Goal: Information Seeking & Learning: Check status

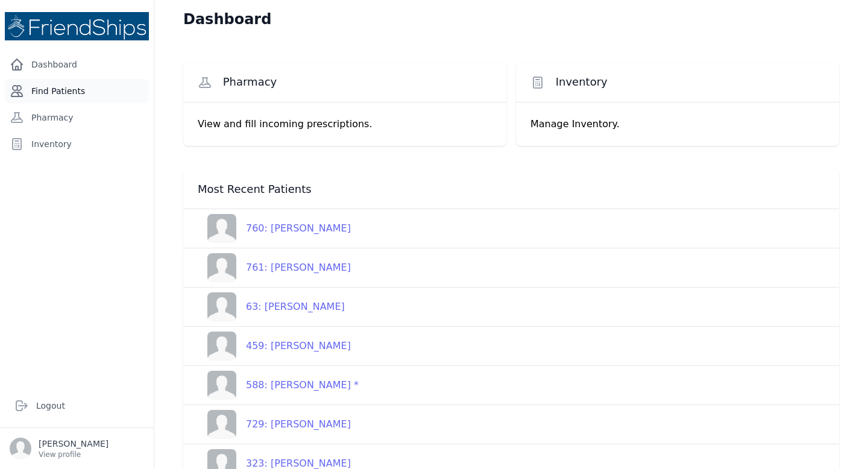
click at [57, 89] on link "Find Patients" at bounding box center [77, 91] width 144 height 24
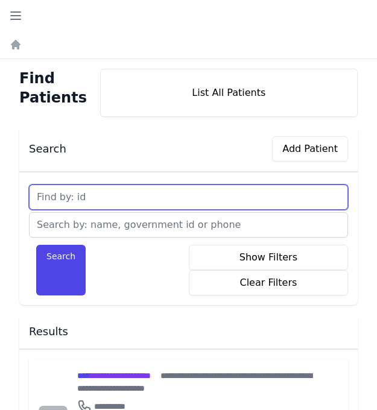
click at [121, 197] on input "text" at bounding box center [188, 196] width 319 height 25
type input "707"
click at [36, 245] on button "Search" at bounding box center [60, 270] width 49 height 51
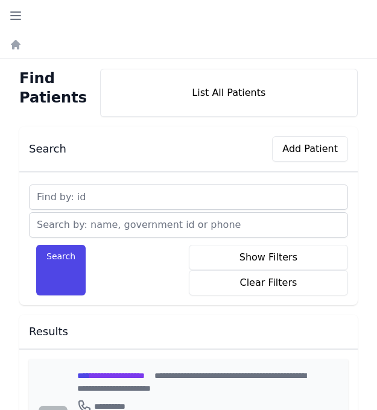
click at [121, 375] on span "**********" at bounding box center [110, 375] width 67 height 8
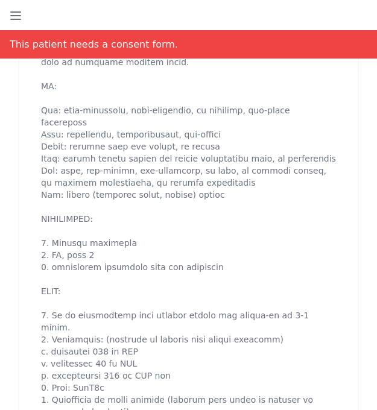
scroll to position [747, 0]
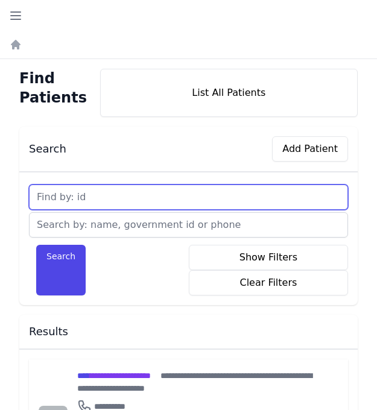
click at [103, 196] on input "text" at bounding box center [188, 196] width 319 height 25
type input "708"
click at [36, 245] on button "Search" at bounding box center [60, 270] width 49 height 51
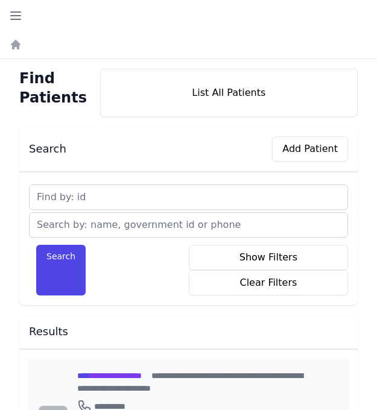
click at [96, 378] on span "**********" at bounding box center [109, 375] width 64 height 8
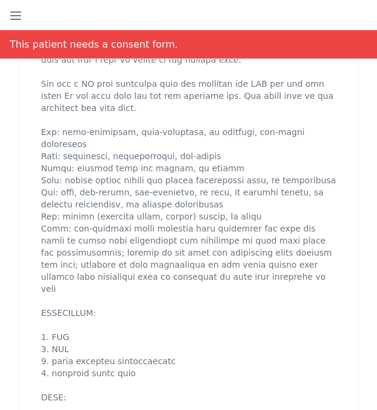
scroll to position [675, 0]
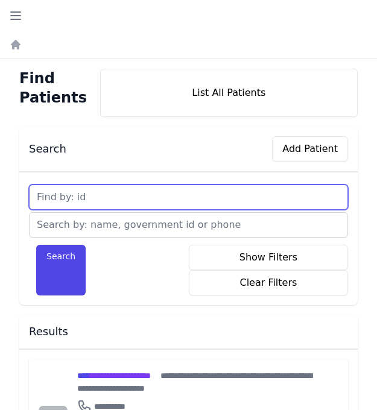
click at [99, 199] on input "text" at bounding box center [188, 196] width 319 height 25
type input "709"
click at [36, 245] on button "Search" at bounding box center [60, 270] width 49 height 51
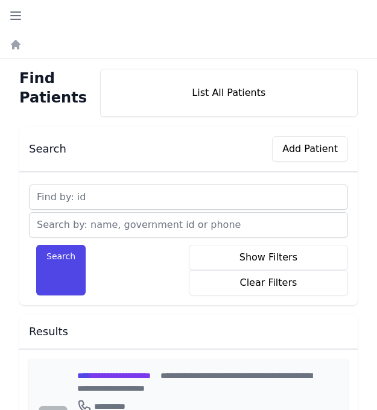
click at [105, 373] on span "**********" at bounding box center [114, 375] width 74 height 8
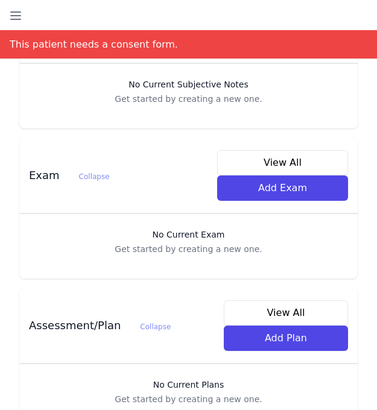
scroll to position [562, 0]
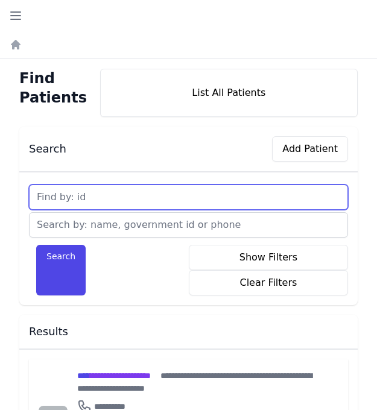
click at [103, 198] on input "text" at bounding box center [188, 196] width 319 height 25
type input "710"
click at [36, 245] on button "Search" at bounding box center [60, 270] width 49 height 51
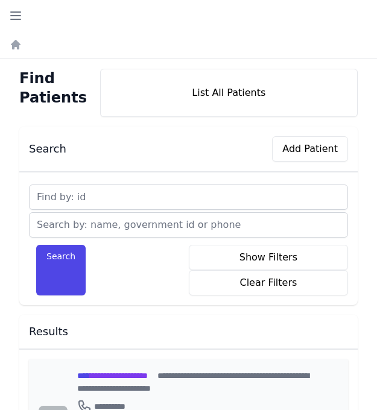
click at [95, 377] on span "**********" at bounding box center [112, 375] width 71 height 8
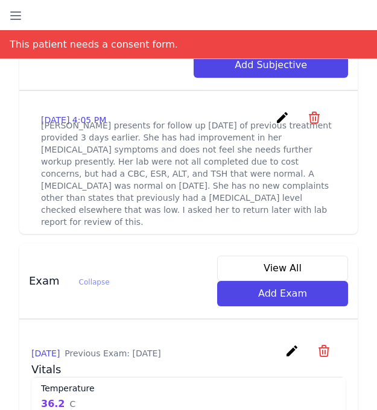
scroll to position [482, 0]
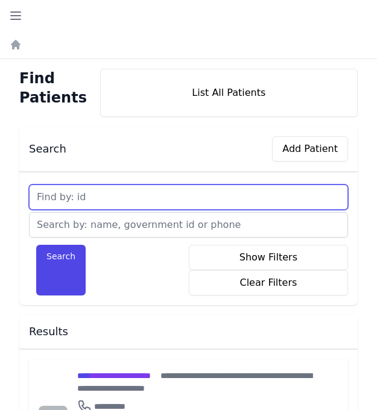
click at [99, 193] on input "text" at bounding box center [188, 196] width 319 height 25
type input "711"
click at [36, 245] on button "Search" at bounding box center [60, 270] width 49 height 51
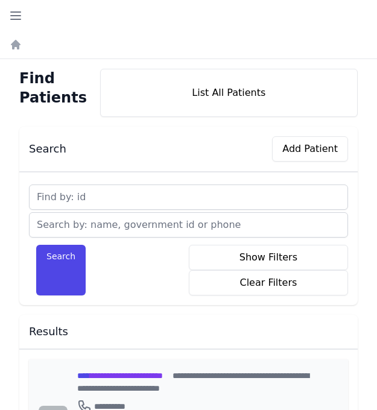
click at [113, 376] on span "**********" at bounding box center [120, 375] width 86 height 8
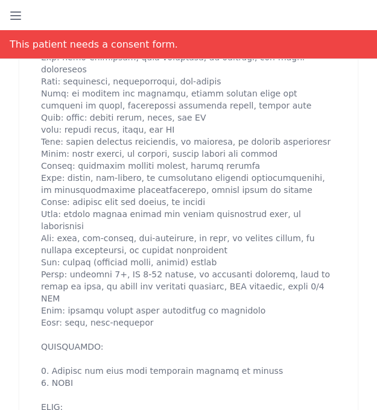
scroll to position [795, 0]
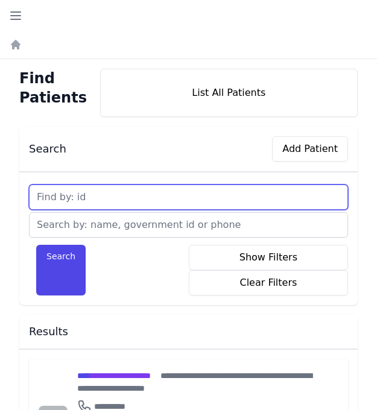
click at [78, 194] on input "text" at bounding box center [188, 196] width 319 height 25
type input "712"
click at [36, 245] on button "Search" at bounding box center [60, 270] width 49 height 51
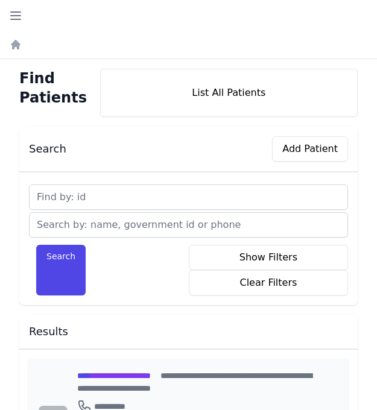
click at [114, 373] on span "**********" at bounding box center [114, 375] width 74 height 8
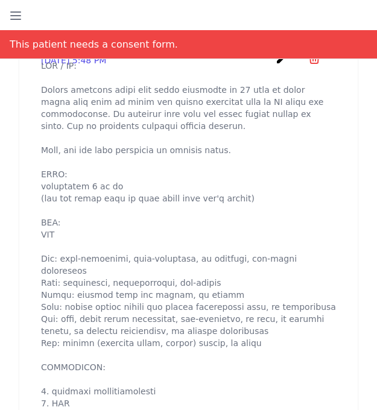
scroll to position [603, 0]
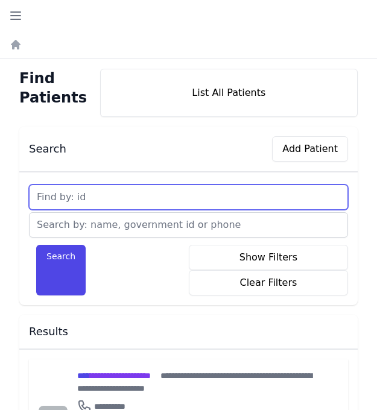
click at [104, 195] on input "text" at bounding box center [188, 196] width 319 height 25
type input "713"
click at [36, 245] on button "Search" at bounding box center [60, 270] width 49 height 51
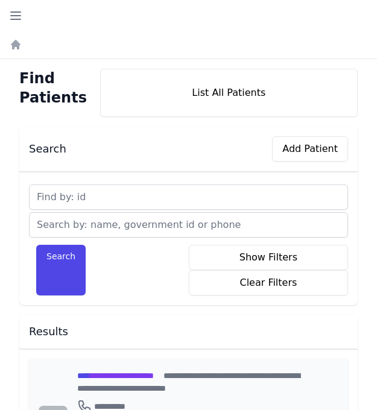
click at [128, 375] on span "**********" at bounding box center [115, 375] width 77 height 8
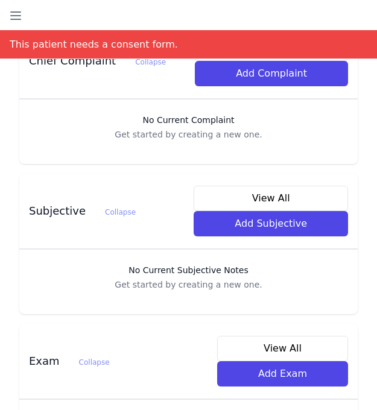
scroll to position [362, 0]
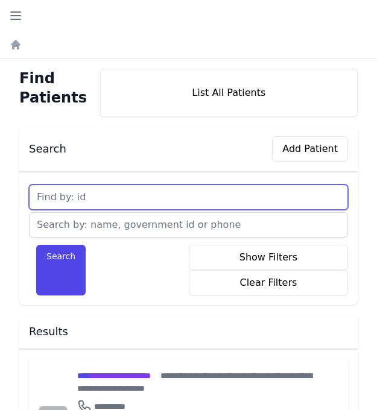
click at [114, 196] on input "text" at bounding box center [188, 196] width 319 height 25
type input "714"
click at [36, 245] on button "Search" at bounding box center [60, 270] width 49 height 51
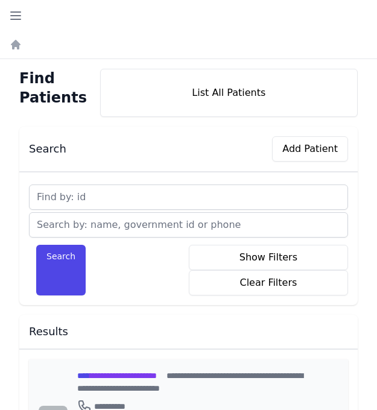
click at [113, 374] on span "**********" at bounding box center [117, 375] width 80 height 8
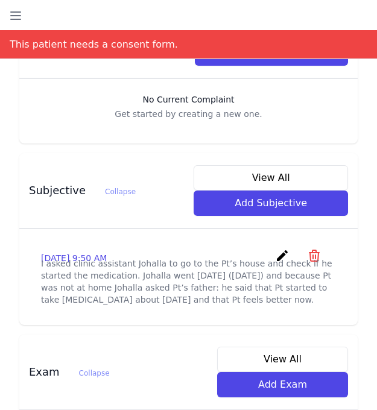
scroll to position [386, 0]
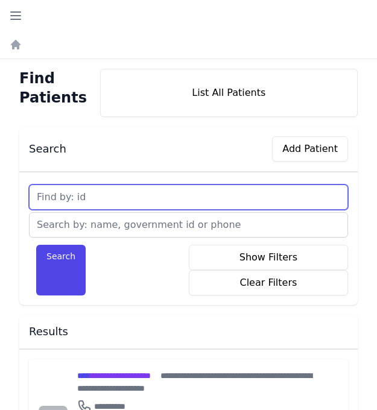
click at [106, 193] on input "text" at bounding box center [188, 196] width 319 height 25
type input "715"
click at [36, 245] on button "Search" at bounding box center [60, 270] width 49 height 51
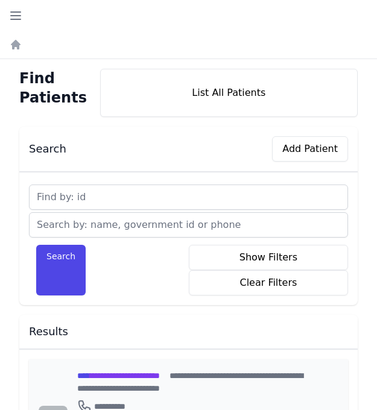
click at [111, 374] on span "**********" at bounding box center [118, 375] width 83 height 8
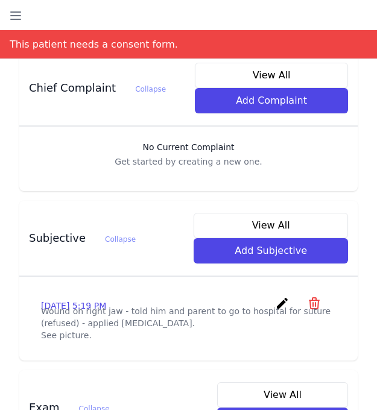
scroll to position [337, 0]
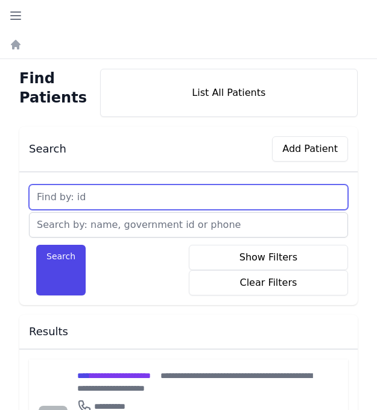
click at [109, 193] on input "text" at bounding box center [188, 196] width 319 height 25
type input "716"
click at [36, 245] on button "Search" at bounding box center [60, 270] width 49 height 51
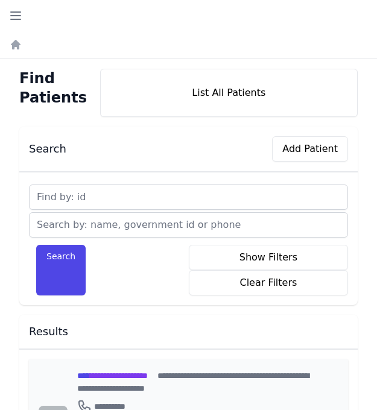
click at [125, 374] on span "**********" at bounding box center [112, 375] width 71 height 8
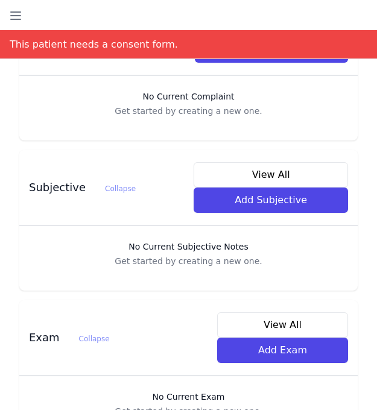
scroll to position [386, 0]
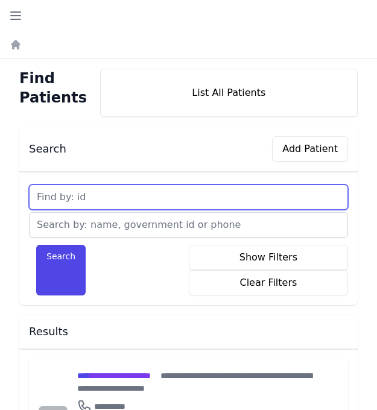
click at [93, 193] on input "text" at bounding box center [188, 196] width 319 height 25
type input "717"
click at [36, 245] on button "Search" at bounding box center [60, 270] width 49 height 51
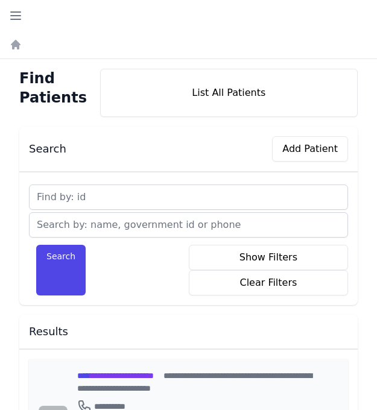
click at [101, 377] on span "**********" at bounding box center [115, 375] width 77 height 8
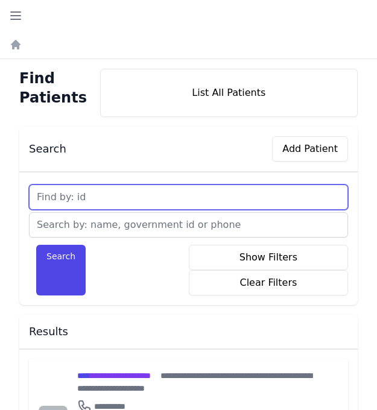
click at [126, 194] on input "text" at bounding box center [188, 196] width 319 height 25
type input "718"
click at [36, 245] on button "Search" at bounding box center [60, 270] width 49 height 51
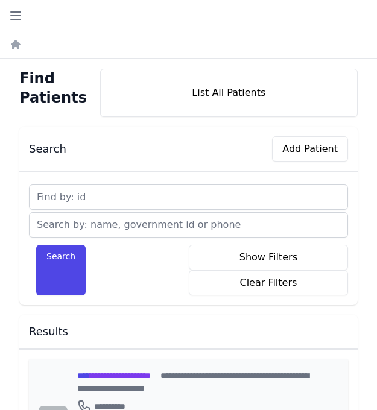
click at [151, 375] on span "**********" at bounding box center [114, 375] width 74 height 8
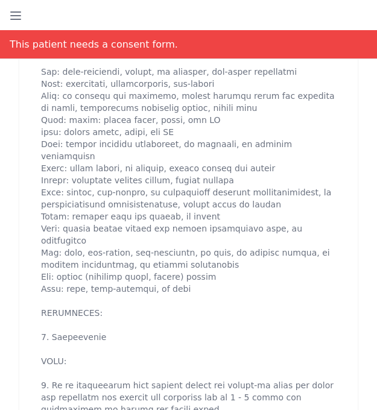
scroll to position [795, 0]
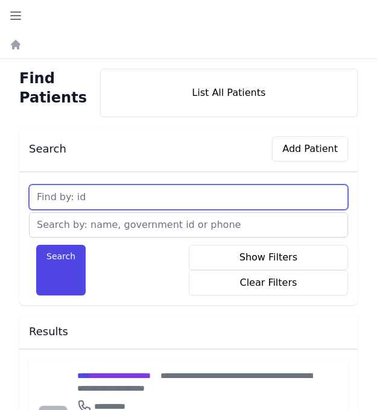
click at [107, 196] on input "text" at bounding box center [188, 196] width 319 height 25
type input "719"
click at [36, 245] on button "Search" at bounding box center [60, 270] width 49 height 51
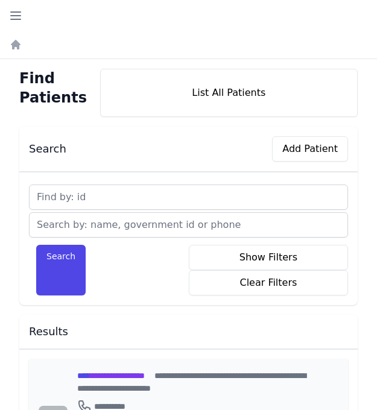
click at [95, 377] on span "**********" at bounding box center [110, 375] width 67 height 8
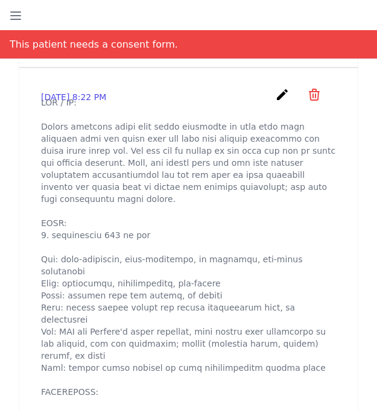
scroll to position [554, 0]
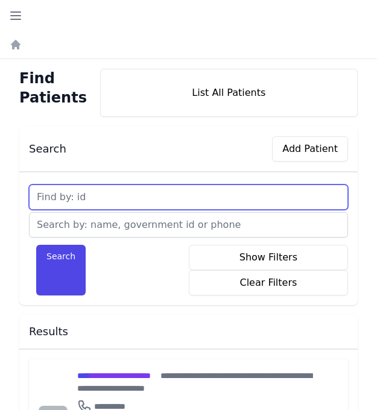
click at [99, 197] on input "text" at bounding box center [188, 196] width 319 height 25
type input "720"
click at [36, 245] on button "Search" at bounding box center [60, 270] width 49 height 51
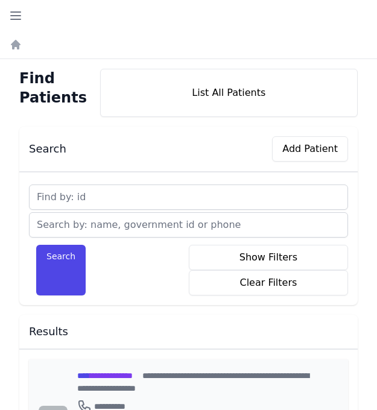
click at [102, 374] on span "**********" at bounding box center [104, 375] width 55 height 8
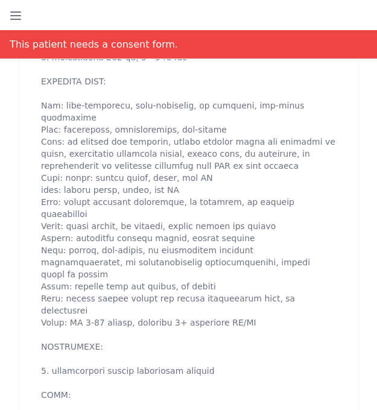
scroll to position [820, 0]
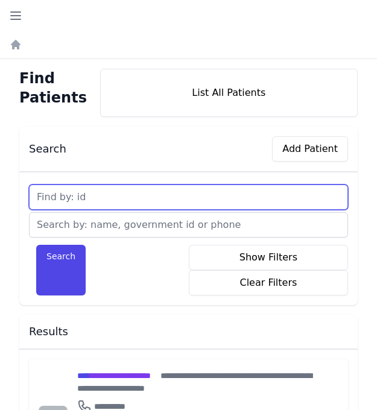
click at [113, 192] on input "text" at bounding box center [188, 196] width 319 height 25
type input "721"
click at [36, 245] on button "Search" at bounding box center [60, 270] width 49 height 51
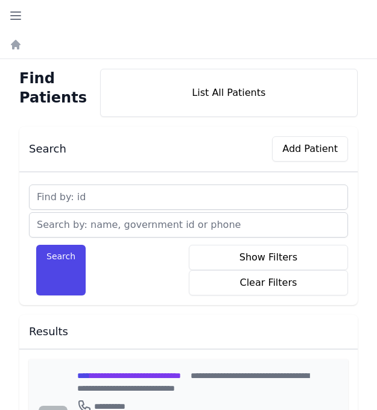
click at [100, 374] on span "**********" at bounding box center [129, 375] width 104 height 8
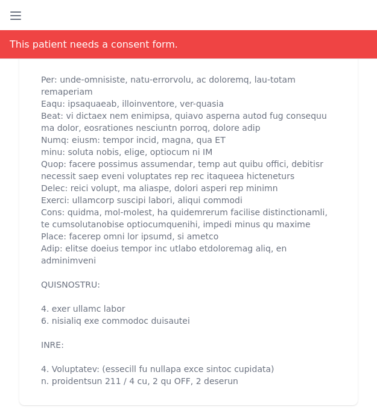
scroll to position [675, 0]
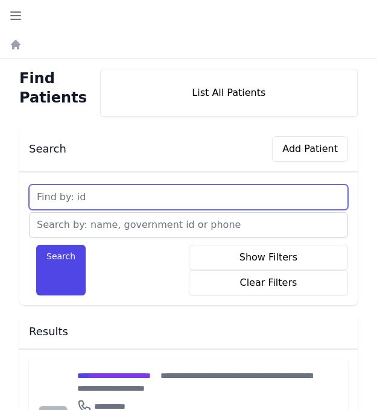
click at [86, 192] on input "text" at bounding box center [188, 196] width 319 height 25
type input "722"
click at [36, 245] on button "Search" at bounding box center [60, 270] width 49 height 51
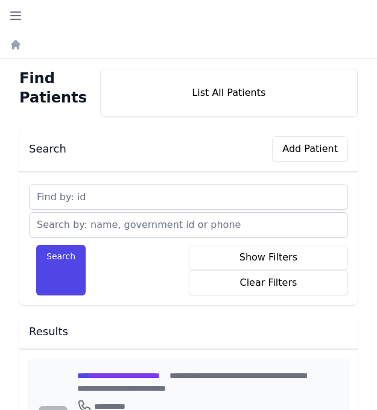
click at [102, 376] on span "**********" at bounding box center [118, 375] width 83 height 8
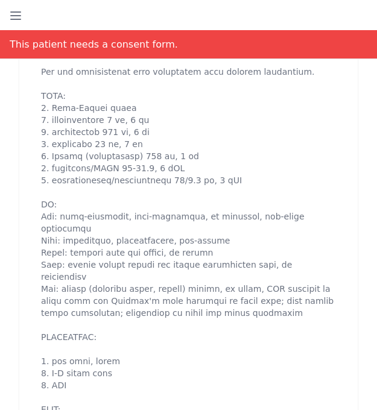
scroll to position [675, 0]
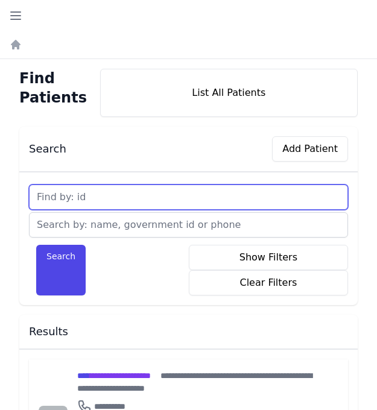
click at [95, 200] on input "text" at bounding box center [188, 196] width 319 height 25
type input "723"
click at [36, 245] on button "Search" at bounding box center [60, 270] width 49 height 51
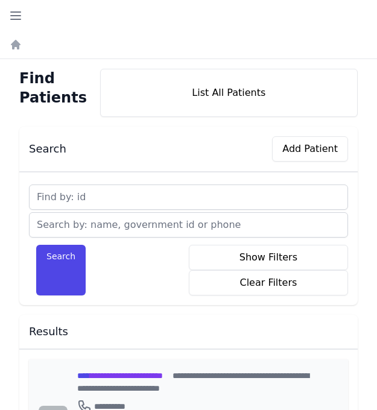
click at [143, 373] on span "**********" at bounding box center [120, 375] width 86 height 8
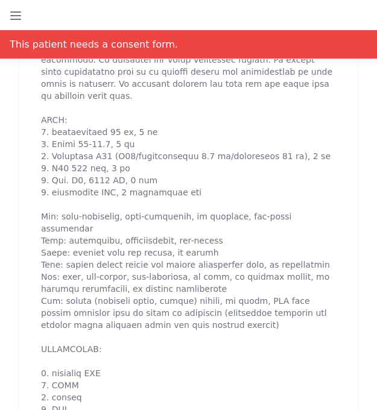
scroll to position [675, 0]
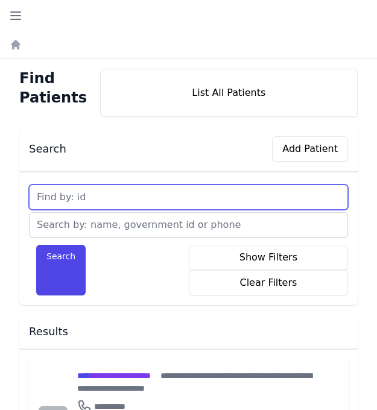
click at [102, 199] on input "text" at bounding box center [188, 196] width 319 height 25
type input "724"
click at [36, 245] on button "Search" at bounding box center [60, 270] width 49 height 51
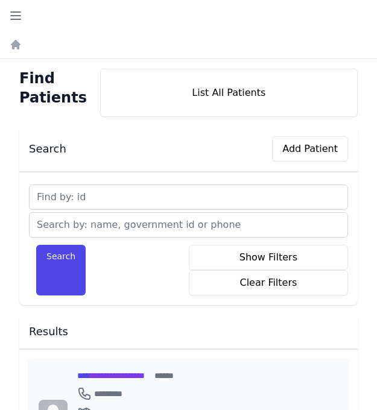
click at [123, 374] on span "**********" at bounding box center [110, 375] width 67 height 8
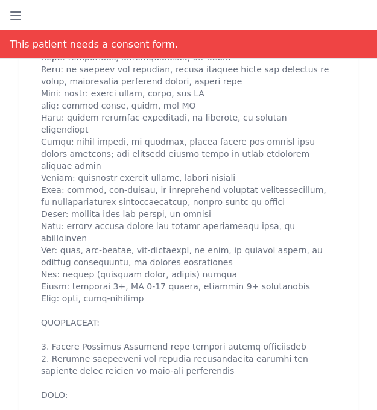
scroll to position [1012, 0]
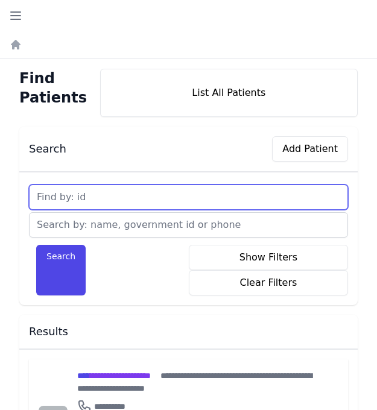
click at [96, 192] on input "text" at bounding box center [188, 196] width 319 height 25
type input "725"
click at [36, 245] on button "Search" at bounding box center [60, 270] width 49 height 51
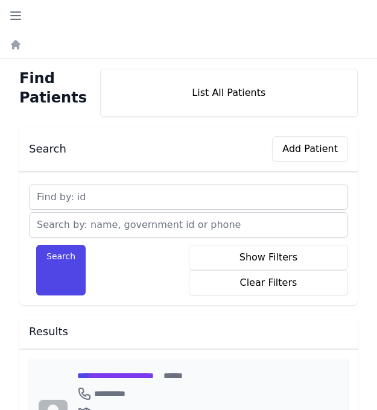
click at [136, 375] on span "**********" at bounding box center [115, 375] width 77 height 8
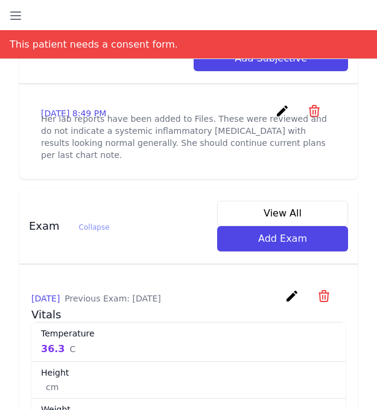
scroll to position [530, 0]
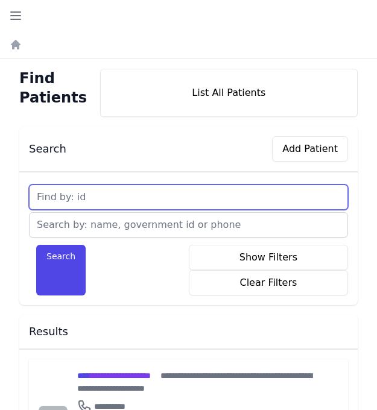
click at [110, 197] on input "text" at bounding box center [188, 196] width 319 height 25
type input "726"
click at [36, 245] on button "Search" at bounding box center [60, 270] width 49 height 51
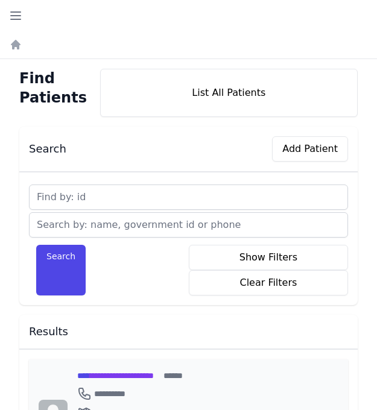
click at [154, 373] on span "**********" at bounding box center [115, 375] width 77 height 8
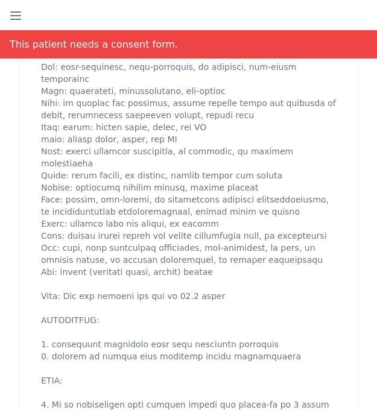
scroll to position [771, 0]
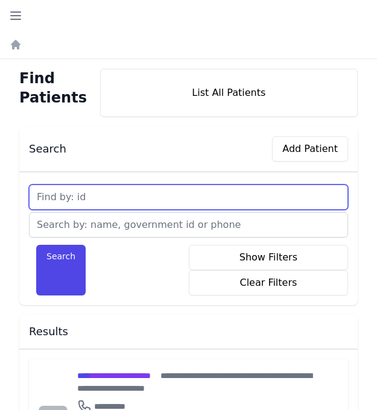
click at [107, 198] on input "text" at bounding box center [188, 196] width 319 height 25
type input "727"
click at [36, 245] on button "Search" at bounding box center [60, 270] width 49 height 51
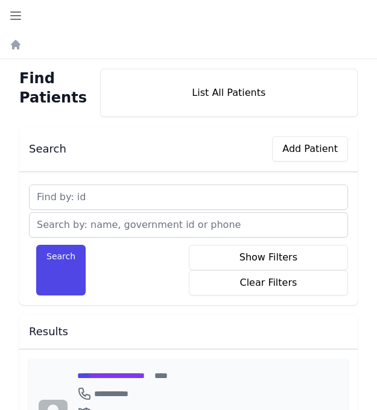
click at [100, 372] on span "**********" at bounding box center [110, 375] width 67 height 8
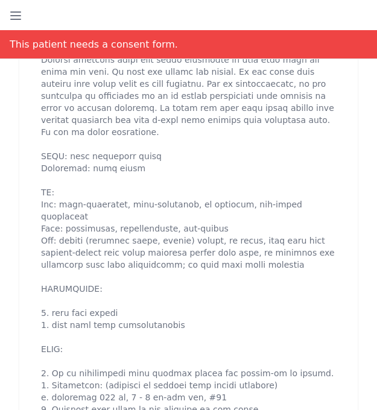
scroll to position [627, 0]
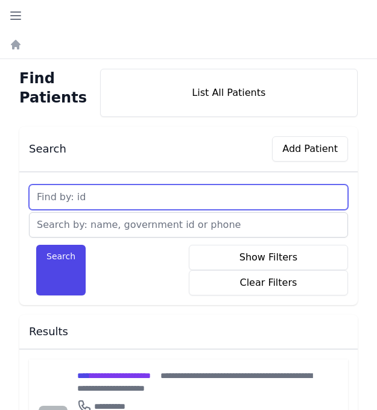
click at [101, 195] on input "text" at bounding box center [188, 196] width 319 height 25
type input "728"
click at [36, 245] on button "Search" at bounding box center [60, 270] width 49 height 51
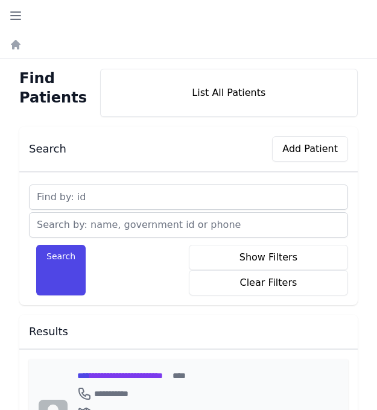
click at [105, 376] on span "**********" at bounding box center [120, 375] width 86 height 8
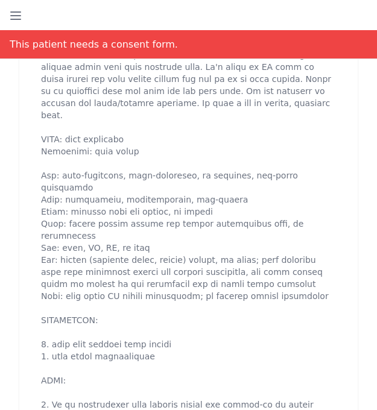
scroll to position [651, 0]
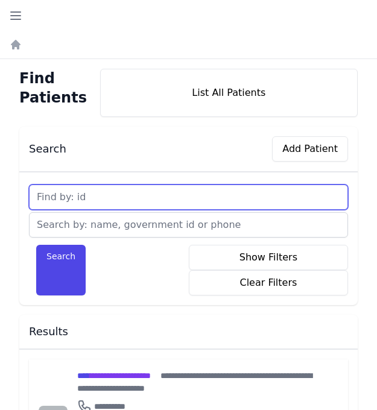
click at [99, 199] on input "text" at bounding box center [188, 196] width 319 height 25
type input "729"
click at [36, 245] on button "Search" at bounding box center [60, 270] width 49 height 51
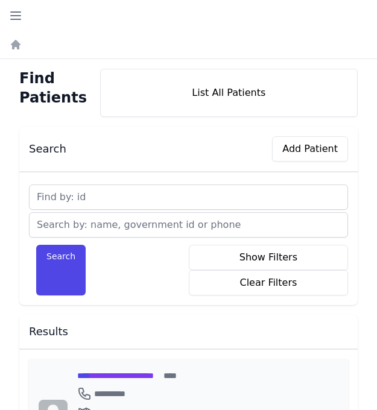
click at [106, 376] on span "**********" at bounding box center [115, 375] width 77 height 8
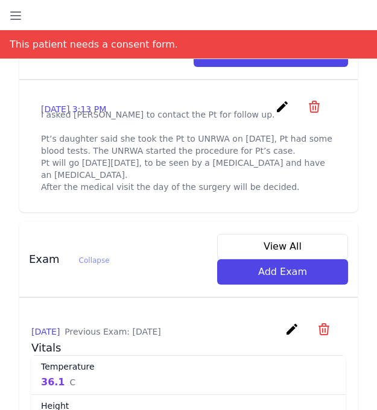
scroll to position [530, 0]
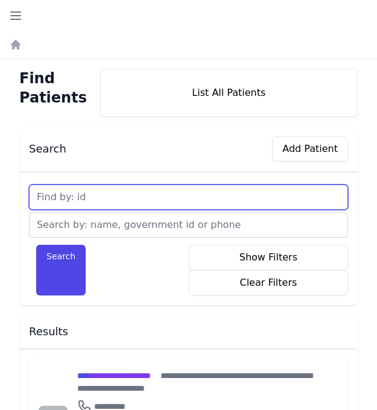
click at [95, 192] on input "text" at bounding box center [188, 196] width 319 height 25
type input "730"
click at [36, 245] on button "Search" at bounding box center [60, 270] width 49 height 51
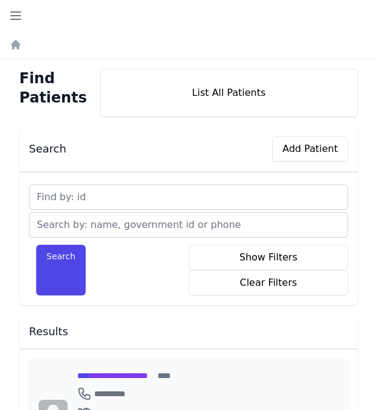
click at [114, 378] on span "**********" at bounding box center [112, 375] width 71 height 8
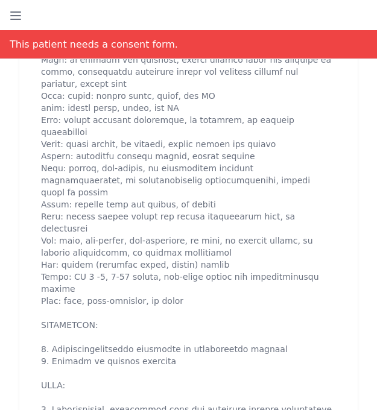
scroll to position [868, 0]
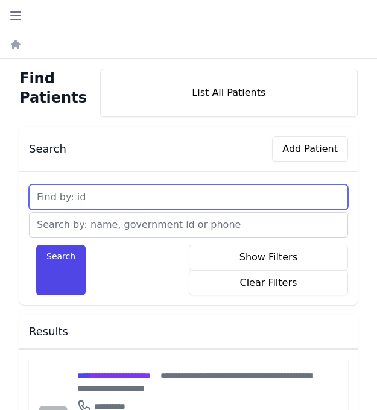
click at [86, 196] on input "text" at bounding box center [188, 196] width 319 height 25
type input "731"
click at [36, 245] on button "Search" at bounding box center [60, 270] width 49 height 51
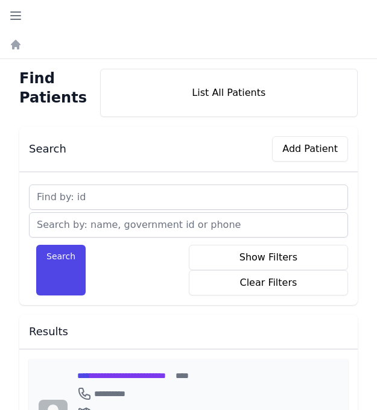
click at [166, 373] on span "**********" at bounding box center [121, 375] width 89 height 8
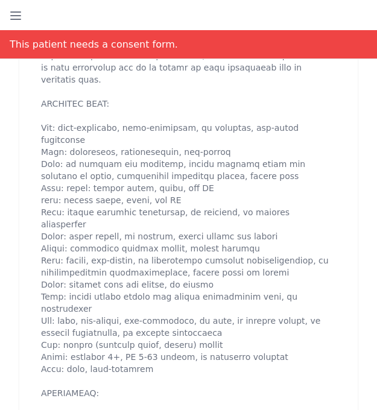
scroll to position [651, 0]
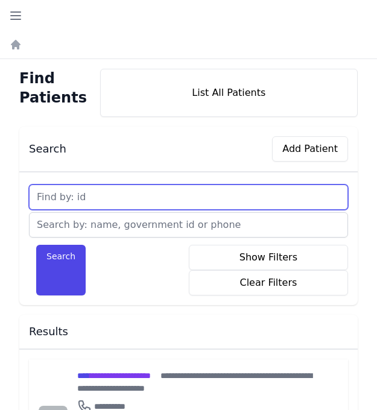
click at [92, 197] on input "text" at bounding box center [188, 196] width 319 height 25
type input "732"
click at [36, 245] on button "Search" at bounding box center [60, 270] width 49 height 51
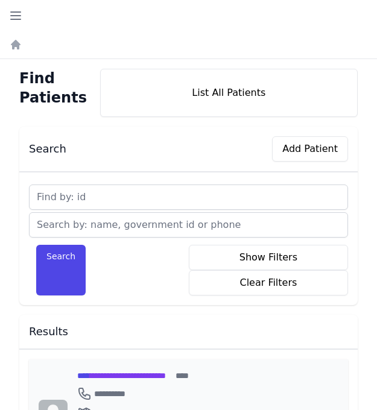
click at [106, 377] on span "**********" at bounding box center [121, 375] width 89 height 8
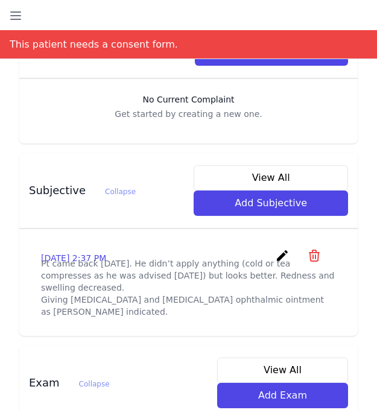
scroll to position [381, 0]
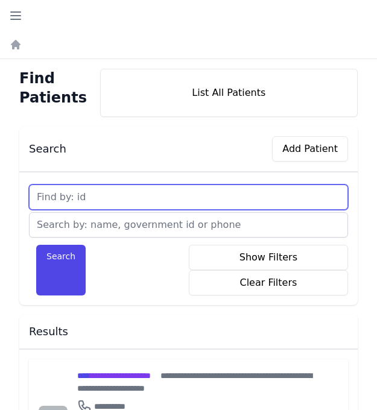
click at [93, 198] on input "text" at bounding box center [188, 196] width 319 height 25
type input "733"
click at [36, 245] on button "Search" at bounding box center [60, 270] width 49 height 51
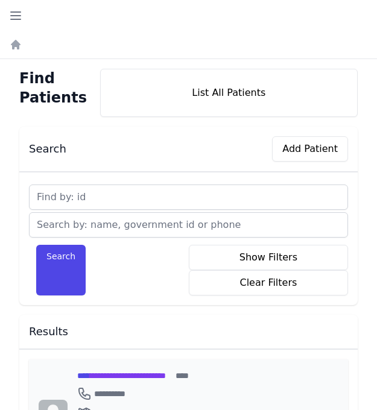
click at [107, 377] on span "**********" at bounding box center [121, 375] width 89 height 8
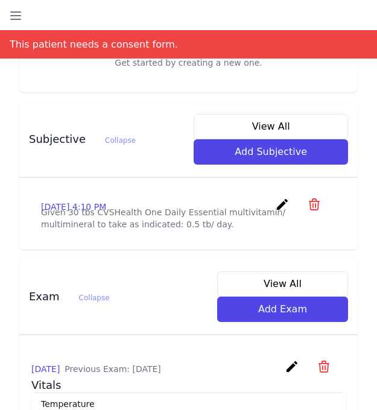
scroll to position [434, 0]
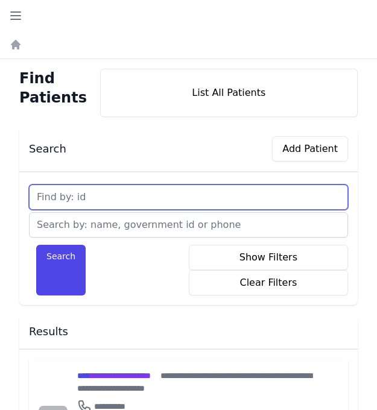
click at [119, 194] on input "text" at bounding box center [188, 196] width 319 height 25
type input "734"
click at [36, 245] on button "Search" at bounding box center [60, 270] width 49 height 51
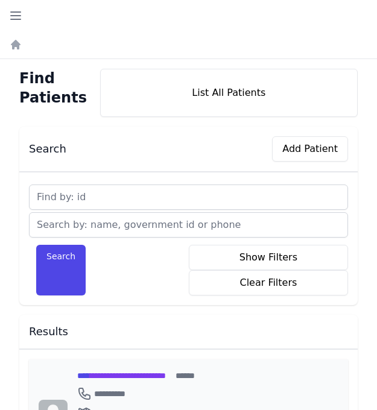
click at [146, 375] on span "**********" at bounding box center [121, 375] width 89 height 8
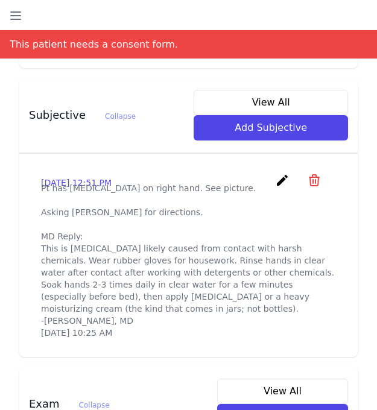
scroll to position [458, 0]
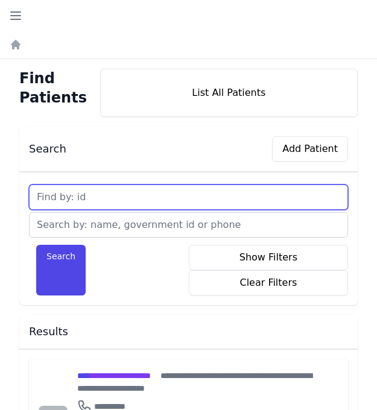
click at [95, 193] on input "text" at bounding box center [188, 196] width 319 height 25
type input "735"
click at [36, 245] on button "Search" at bounding box center [60, 270] width 49 height 51
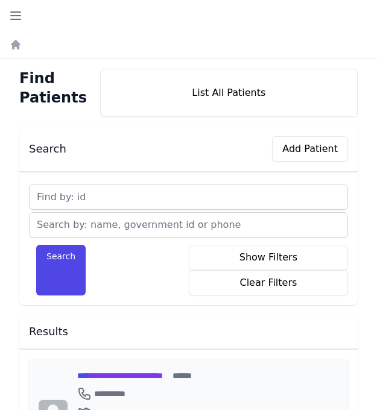
click at [101, 373] on span "**********" at bounding box center [120, 375] width 86 height 8
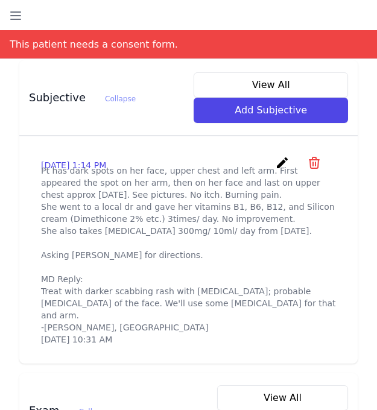
scroll to position [482, 0]
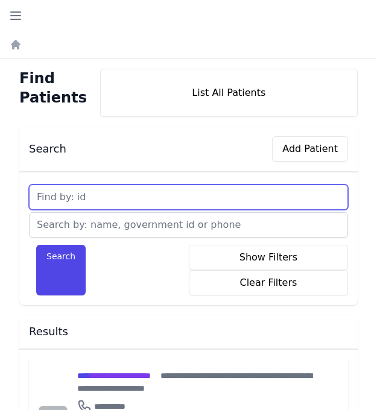
click at [120, 198] on input "text" at bounding box center [188, 196] width 319 height 25
type input "736"
click at [36, 245] on button "Search" at bounding box center [60, 270] width 49 height 51
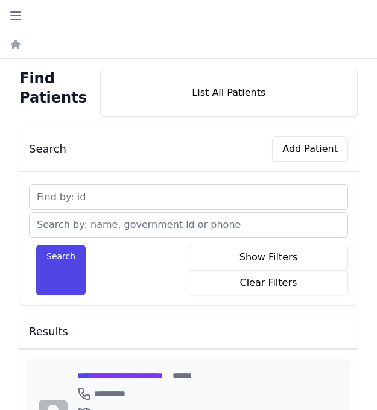
click at [121, 374] on span "**********" at bounding box center [120, 375] width 86 height 8
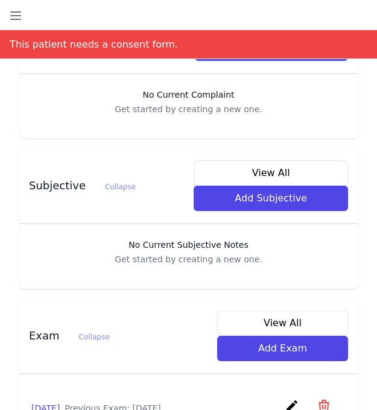
scroll to position [362, 0]
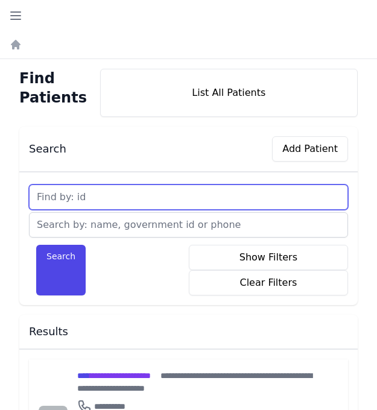
click at [104, 198] on input "text" at bounding box center [188, 196] width 319 height 25
type input "737"
click at [36, 245] on button "Search" at bounding box center [60, 270] width 49 height 51
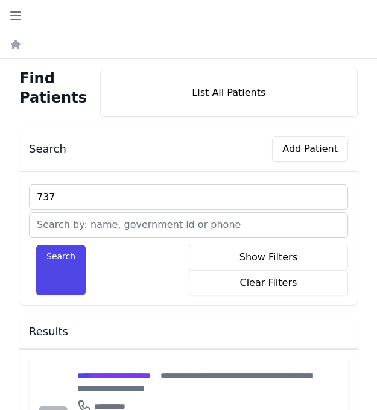
type input "737"
click at [36, 245] on button "Search" at bounding box center [60, 270] width 49 height 51
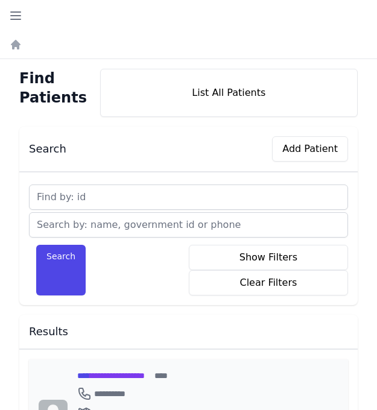
click at [127, 372] on span "**********" at bounding box center [110, 375] width 67 height 8
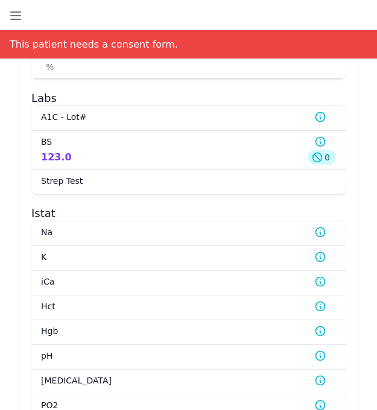
scroll to position [962, 0]
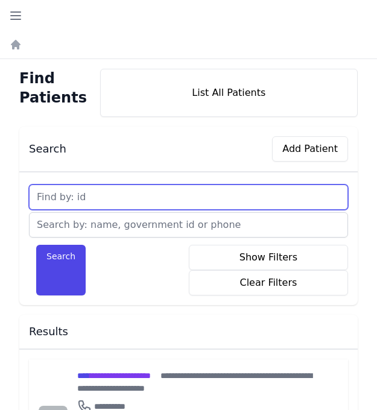
click at [92, 196] on input "text" at bounding box center [188, 196] width 319 height 25
type input "738"
click at [36, 245] on button "Search" at bounding box center [60, 270] width 49 height 51
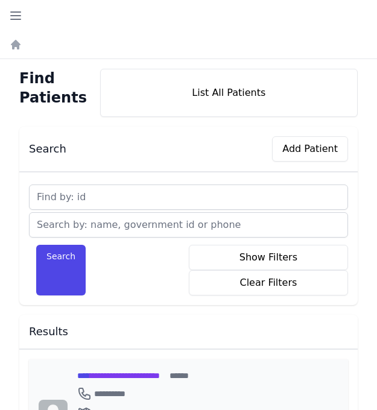
click at [101, 375] on span "**********" at bounding box center [118, 375] width 83 height 8
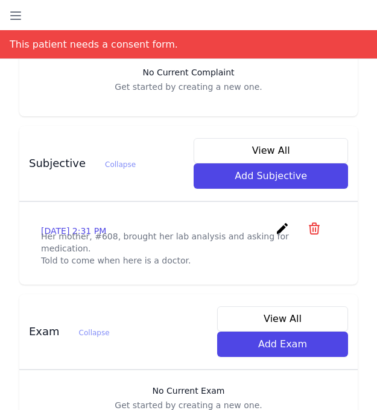
scroll to position [410, 0]
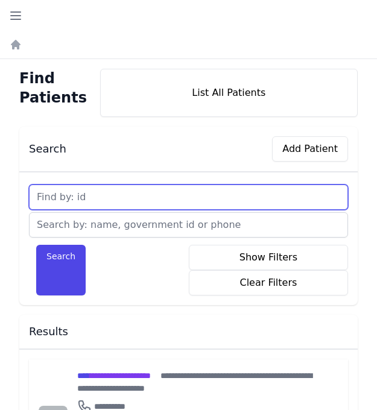
click at [86, 196] on input "text" at bounding box center [188, 196] width 319 height 25
type input "739"
click at [36, 245] on button "Search" at bounding box center [60, 270] width 49 height 51
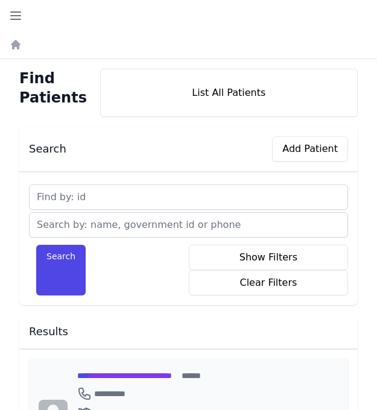
click at [109, 373] on span "**********" at bounding box center [124, 375] width 95 height 8
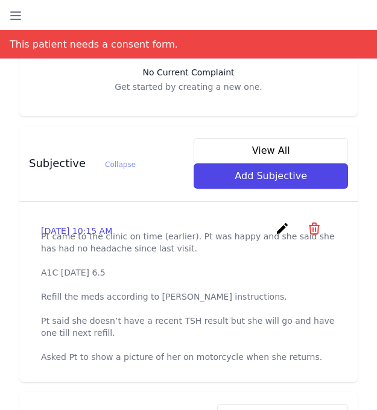
scroll to position [410, 0]
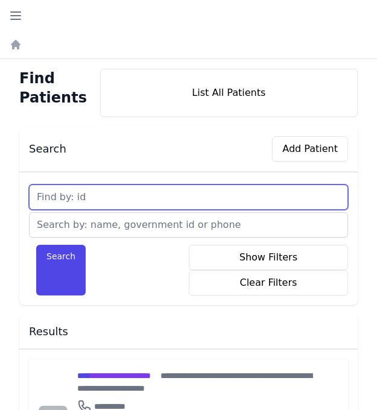
click at [89, 197] on input "text" at bounding box center [188, 196] width 319 height 25
type input "740"
click at [36, 245] on button "Search" at bounding box center [60, 270] width 49 height 51
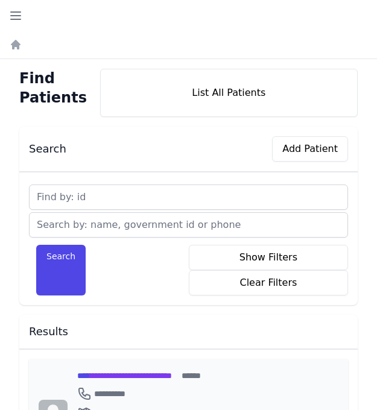
click at [134, 376] on span "**********" at bounding box center [124, 375] width 95 height 8
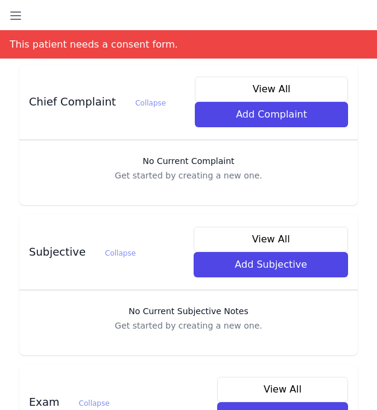
scroll to position [362, 0]
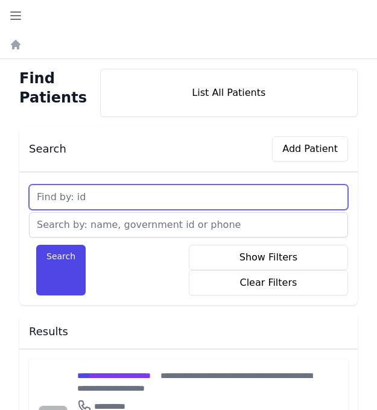
click at [91, 194] on input "text" at bounding box center [188, 196] width 319 height 25
type input "741"
click at [36, 245] on button "Search" at bounding box center [60, 270] width 49 height 51
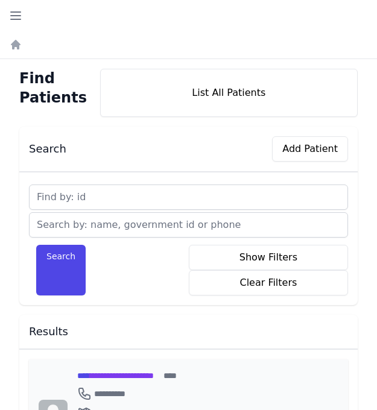
click at [110, 374] on span "**********" at bounding box center [115, 375] width 77 height 8
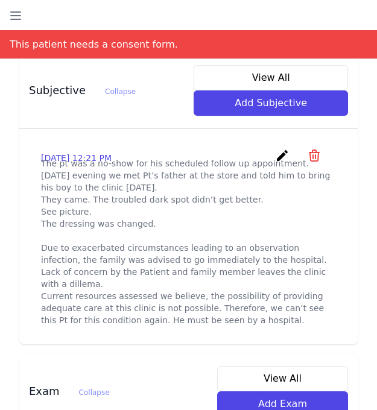
scroll to position [482, 0]
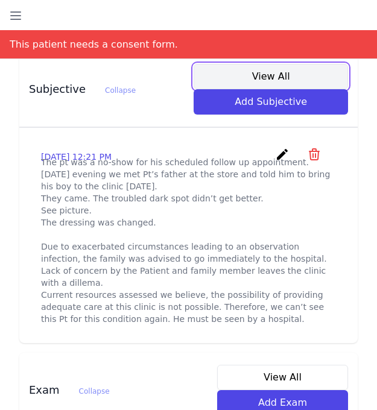
click at [261, 64] on button "View All" at bounding box center [270, 76] width 154 height 25
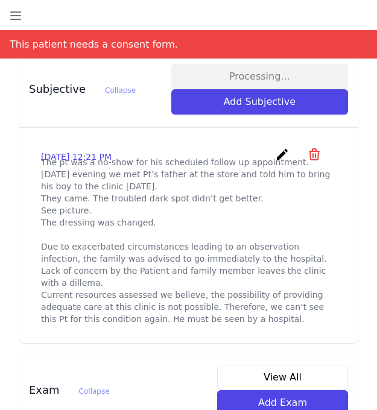
scroll to position [0, 0]
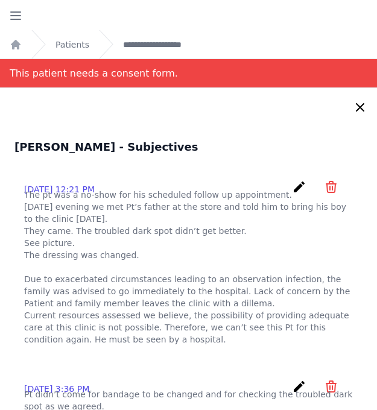
click at [233, 168] on div "[PERSON_NAME] - Subjectives [DATE] 12:21 PM create ​ Are you sure? This action …" at bounding box center [188, 408] width 357 height 538
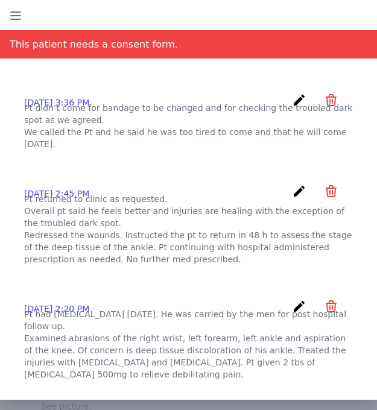
scroll to position [289, 0]
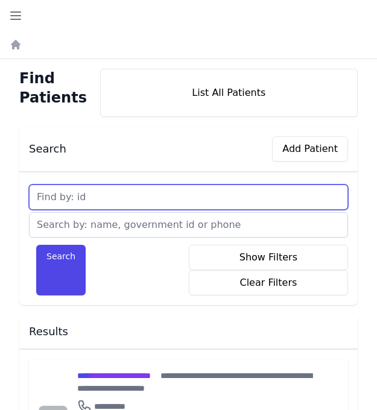
click at [119, 197] on input "text" at bounding box center [188, 196] width 319 height 25
type input "742"
click at [36, 245] on button "Search" at bounding box center [60, 270] width 49 height 51
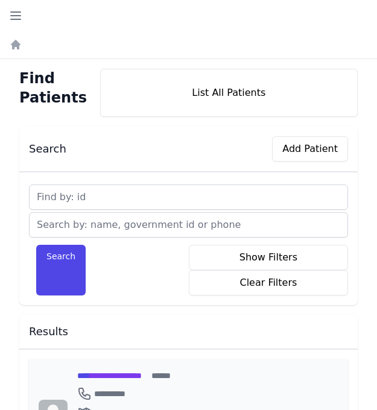
click at [103, 377] on span "**********" at bounding box center [109, 375] width 64 height 8
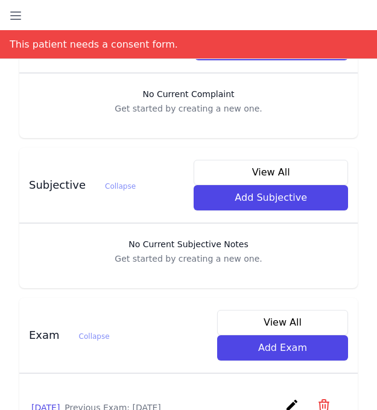
scroll to position [410, 0]
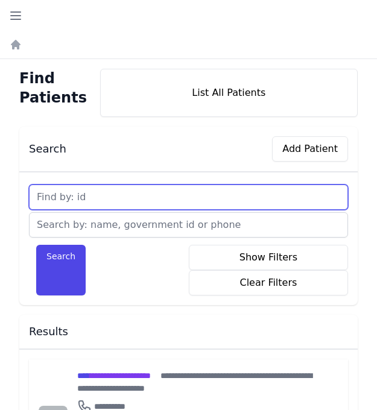
click at [101, 193] on input "text" at bounding box center [188, 196] width 319 height 25
type input "743"
click at [36, 245] on button "Search" at bounding box center [60, 270] width 49 height 51
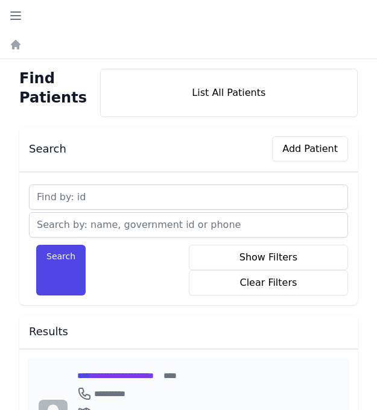
click at [108, 377] on span "**********" at bounding box center [115, 375] width 77 height 8
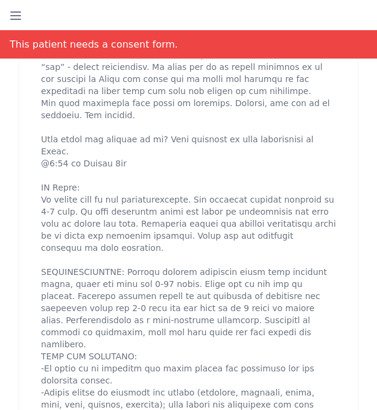
scroll to position [675, 0]
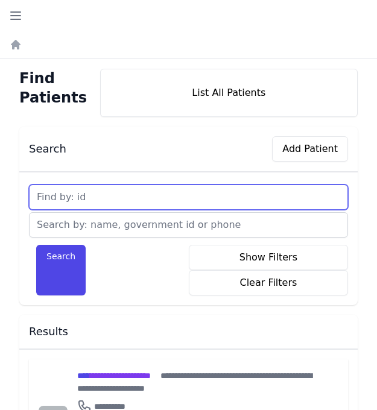
click at [103, 190] on input "text" at bounding box center [188, 196] width 319 height 25
type input "744"
click at [36, 245] on button "Search" at bounding box center [60, 270] width 49 height 51
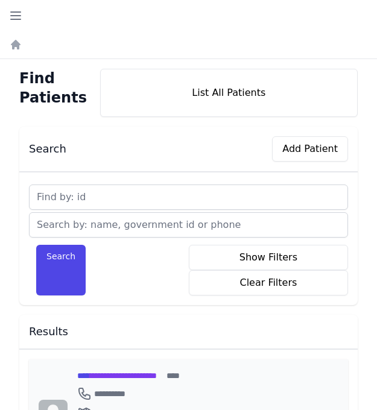
click at [104, 374] on span "**********" at bounding box center [117, 375] width 80 height 8
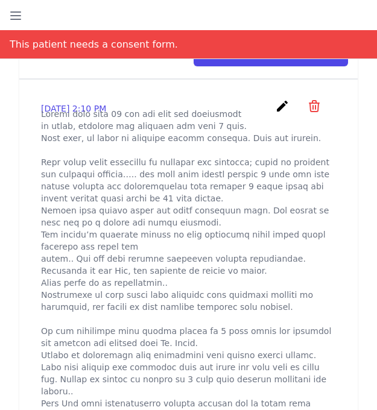
scroll to position [506, 0]
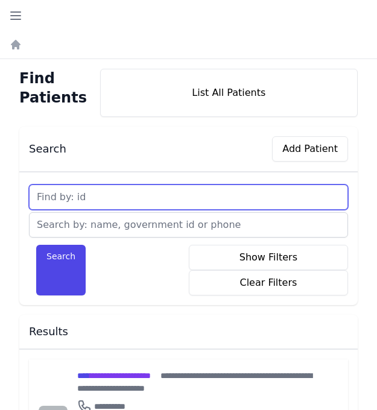
click at [100, 196] on input "text" at bounding box center [188, 196] width 319 height 25
type input "745"
click at [36, 245] on button "Search" at bounding box center [60, 270] width 49 height 51
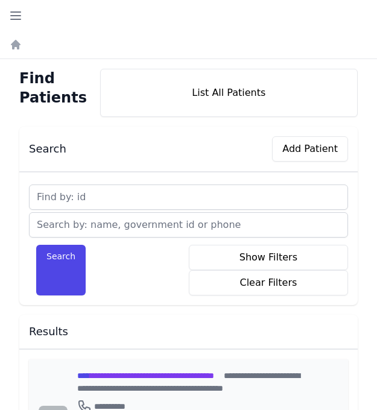
click at [146, 375] on span "**********" at bounding box center [145, 375] width 137 height 8
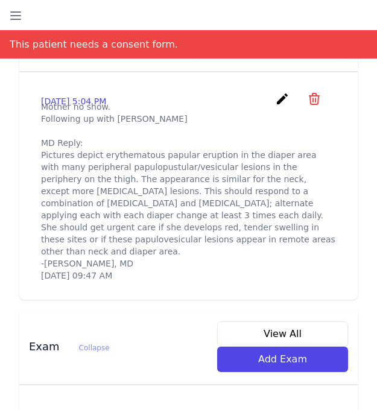
scroll to position [578, 0]
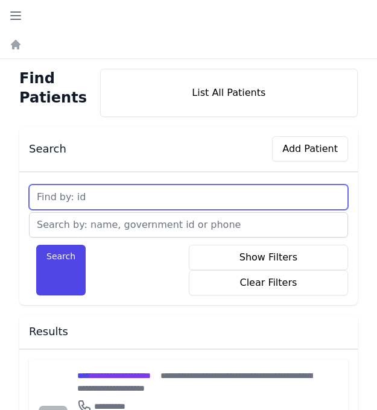
click at [93, 202] on input "text" at bounding box center [188, 196] width 319 height 25
type input "746"
click at [36, 245] on button "Search" at bounding box center [60, 270] width 49 height 51
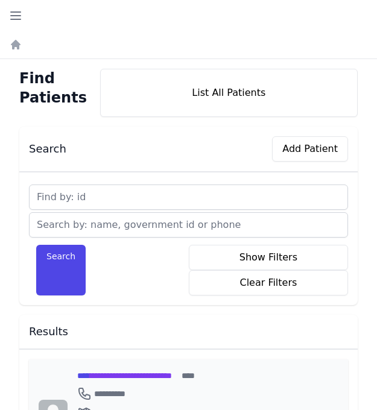
click at [105, 375] on span "**********" at bounding box center [124, 375] width 95 height 8
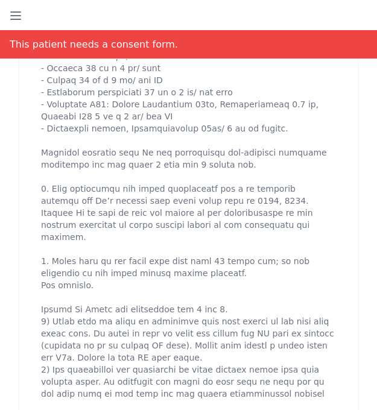
scroll to position [651, 0]
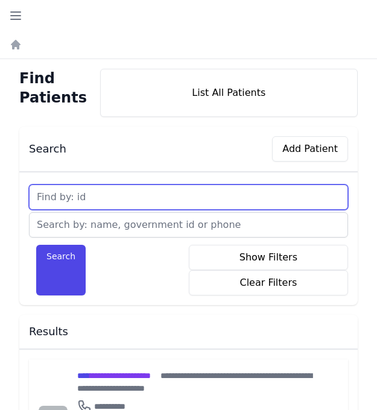
click at [93, 199] on input "text" at bounding box center [188, 196] width 319 height 25
type input "747"
click at [36, 245] on button "Search" at bounding box center [60, 270] width 49 height 51
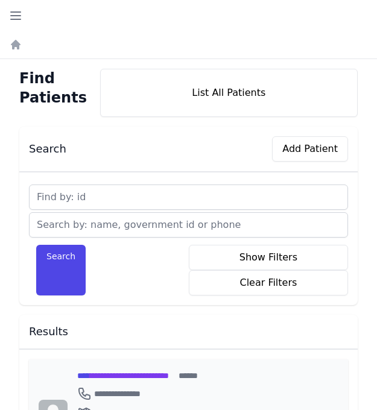
click at [116, 373] on span "**********" at bounding box center [123, 375] width 92 height 8
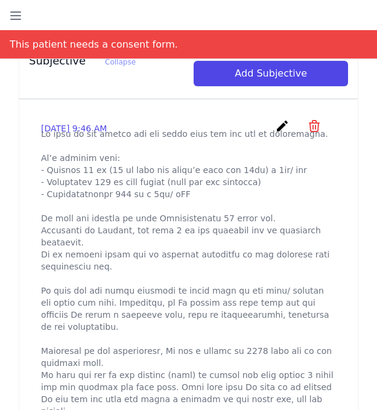
scroll to position [506, 0]
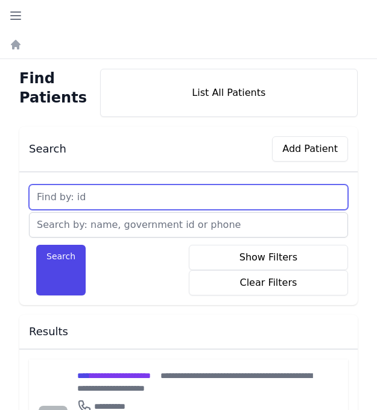
click at [104, 196] on input "text" at bounding box center [188, 196] width 319 height 25
type input "748"
click at [36, 245] on button "Search" at bounding box center [60, 270] width 49 height 51
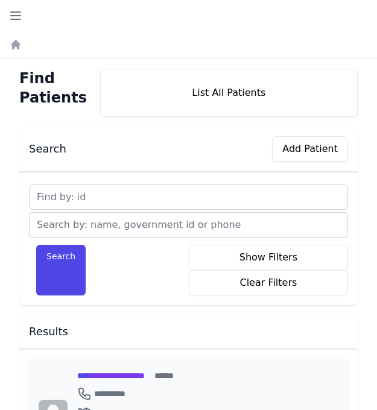
click at [102, 374] on span "**********" at bounding box center [110, 375] width 67 height 8
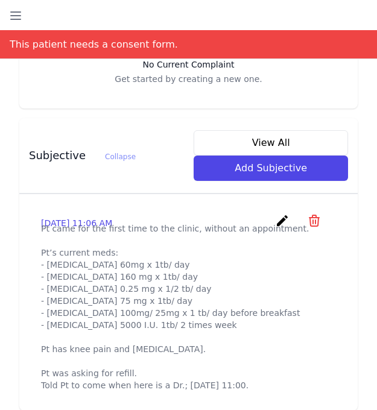
scroll to position [434, 0]
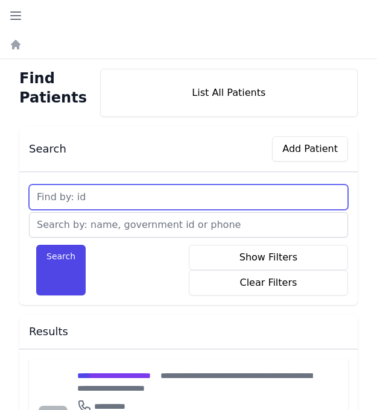
click at [96, 198] on input "text" at bounding box center [188, 196] width 319 height 25
type input "749"
click at [36, 245] on button "Search" at bounding box center [60, 270] width 49 height 51
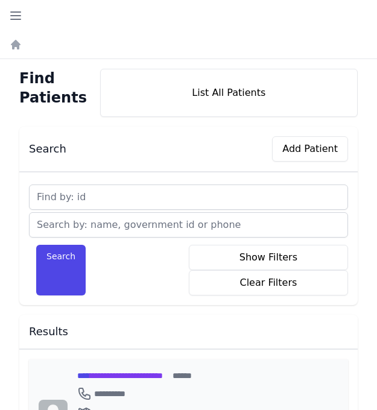
click at [106, 373] on span "**********" at bounding box center [120, 375] width 86 height 8
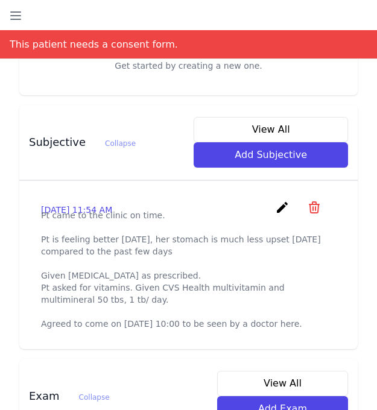
scroll to position [434, 0]
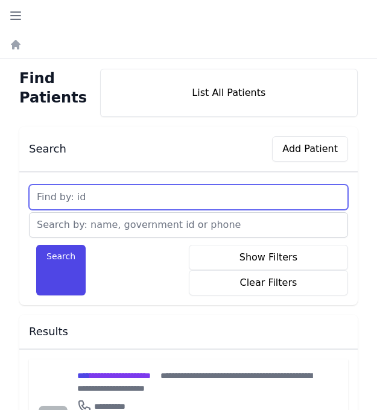
click at [117, 195] on input "text" at bounding box center [188, 196] width 319 height 25
type input "750"
click at [36, 245] on button "Search" at bounding box center [60, 270] width 49 height 51
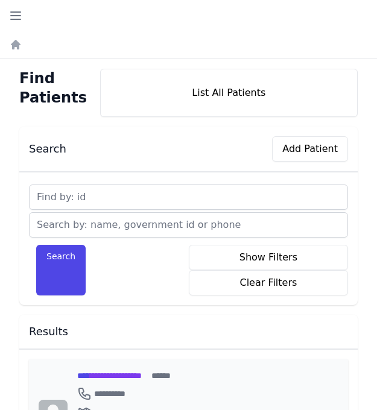
click at [108, 374] on span "**********" at bounding box center [109, 375] width 64 height 8
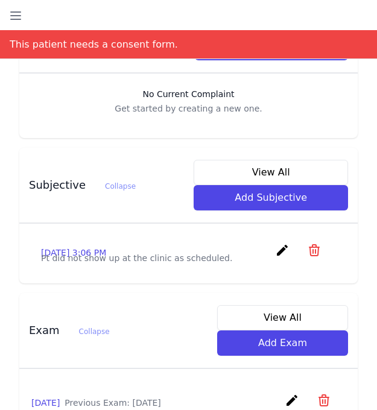
scroll to position [410, 0]
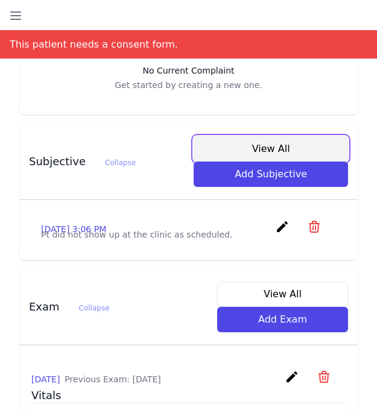
click at [232, 136] on button "View All" at bounding box center [270, 148] width 154 height 25
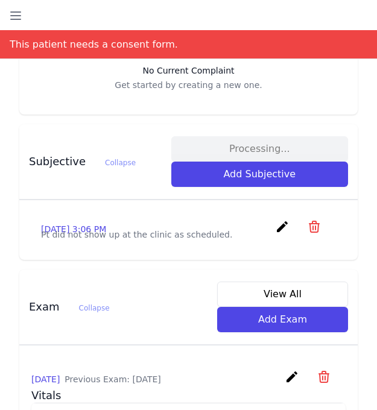
scroll to position [0, 0]
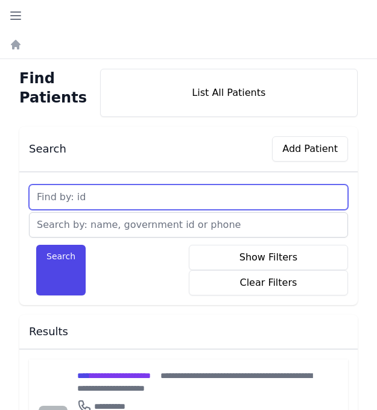
click at [101, 193] on input "text" at bounding box center [188, 196] width 319 height 25
type input "751"
click at [36, 245] on button "Search" at bounding box center [60, 270] width 49 height 51
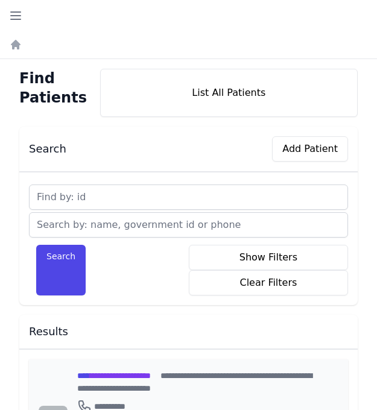
click at [109, 373] on span "**********" at bounding box center [114, 375] width 74 height 8
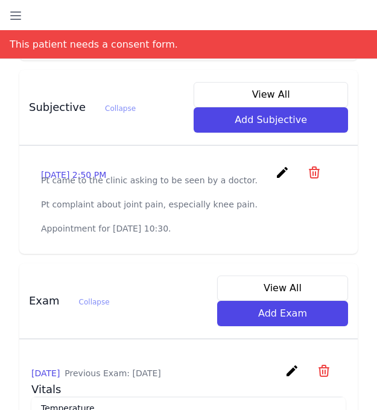
scroll to position [482, 0]
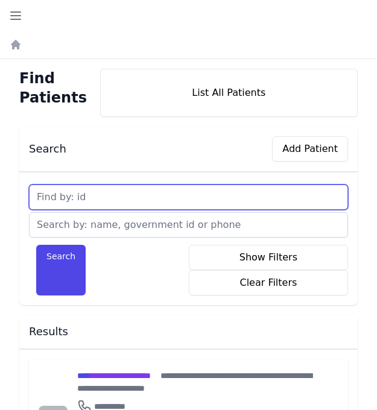
click at [150, 192] on input "text" at bounding box center [188, 196] width 319 height 25
type input "752"
click at [36, 245] on button "Search" at bounding box center [60, 270] width 49 height 51
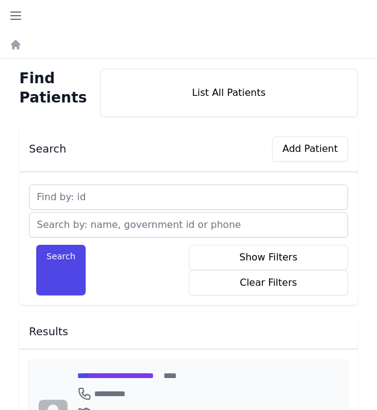
click at [142, 374] on span "**********" at bounding box center [115, 375] width 77 height 8
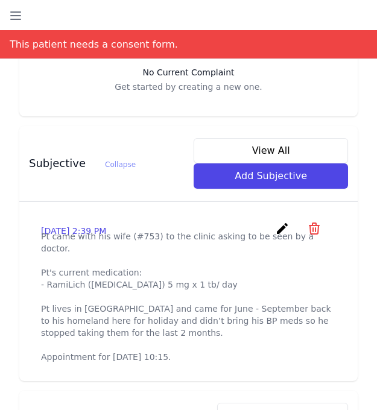
scroll to position [410, 0]
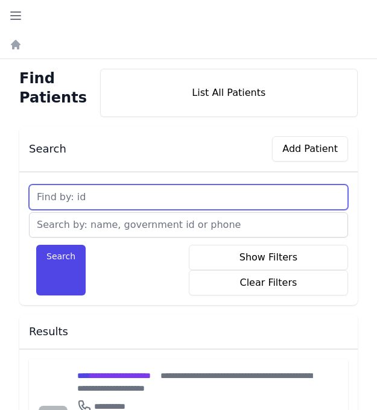
click at [99, 192] on input "text" at bounding box center [188, 196] width 319 height 25
type input "753"
click at [36, 245] on button "Search" at bounding box center [60, 270] width 49 height 51
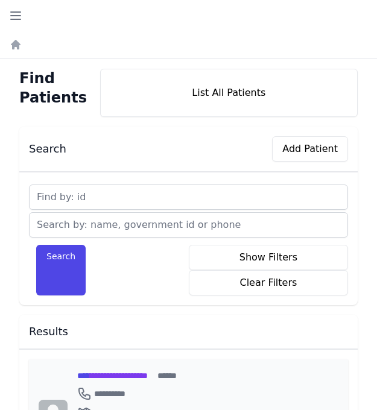
click at [102, 377] on span "**********" at bounding box center [112, 375] width 71 height 8
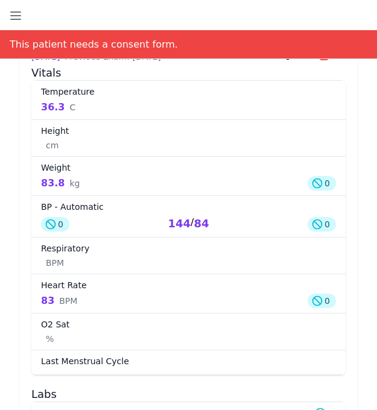
scroll to position [874, 0]
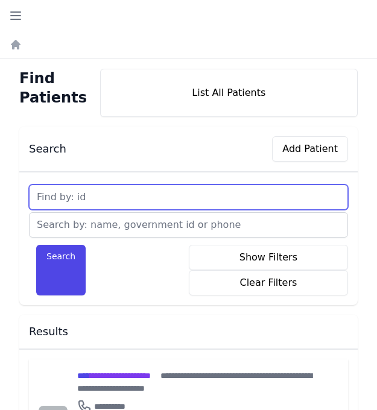
click at [131, 198] on input "text" at bounding box center [188, 196] width 319 height 25
type input "754"
click at [36, 245] on button "Search" at bounding box center [60, 270] width 49 height 51
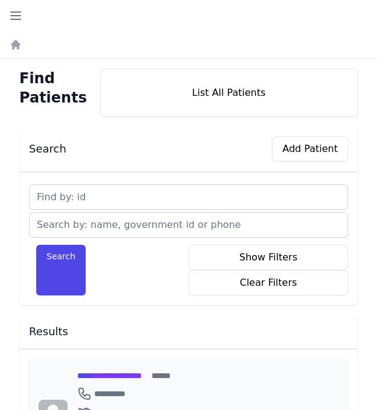
click at [102, 373] on span "**********" at bounding box center [109, 375] width 64 height 8
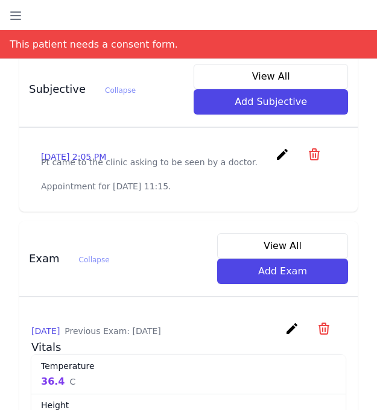
scroll to position [506, 0]
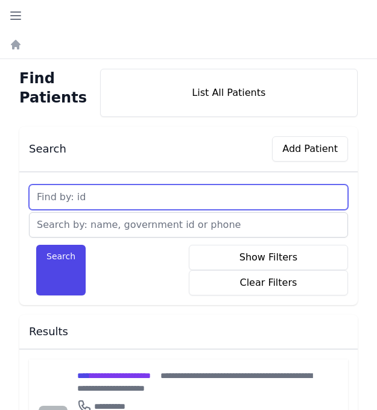
click at [95, 193] on input "text" at bounding box center [188, 196] width 319 height 25
type input "755"
click at [36, 245] on button "Search" at bounding box center [60, 270] width 49 height 51
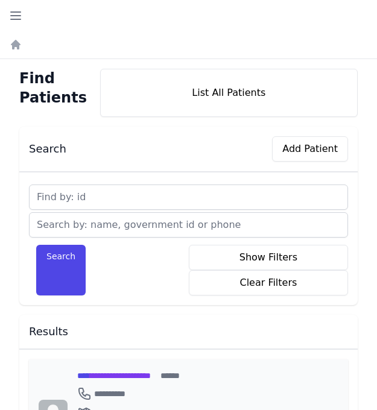
click at [97, 372] on span "**********" at bounding box center [114, 375] width 74 height 8
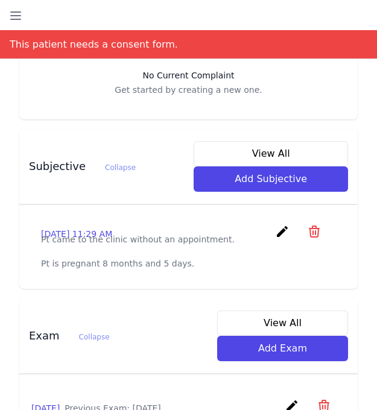
scroll to position [410, 0]
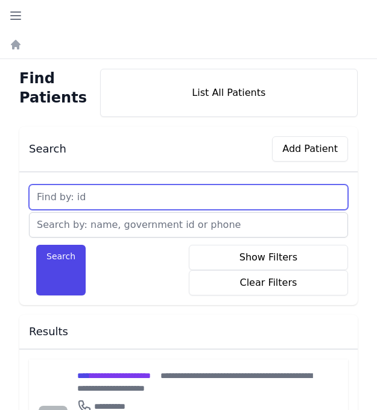
click at [142, 194] on input "text" at bounding box center [188, 196] width 319 height 25
type input "756"
click at [36, 245] on button "Search" at bounding box center [60, 270] width 49 height 51
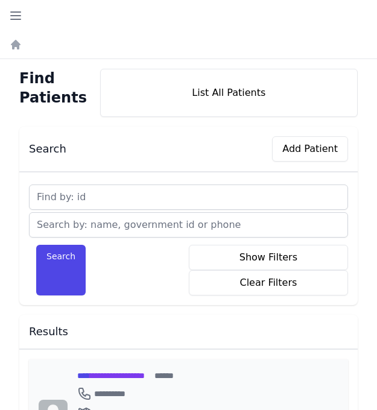
click at [135, 377] on span "**********" at bounding box center [110, 375] width 67 height 8
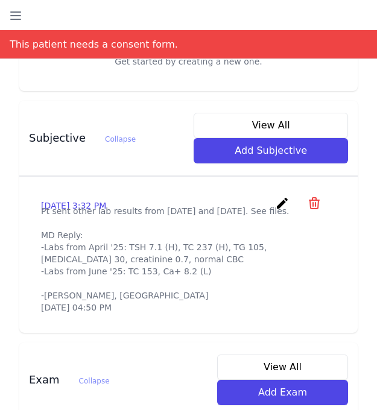
scroll to position [434, 0]
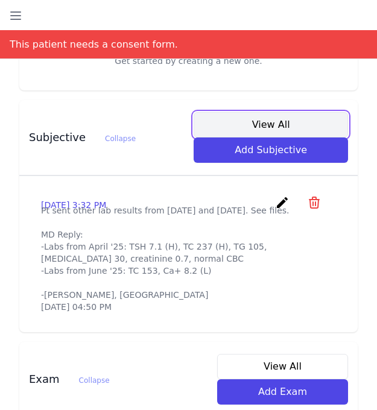
click at [296, 112] on button "View All" at bounding box center [270, 124] width 154 height 25
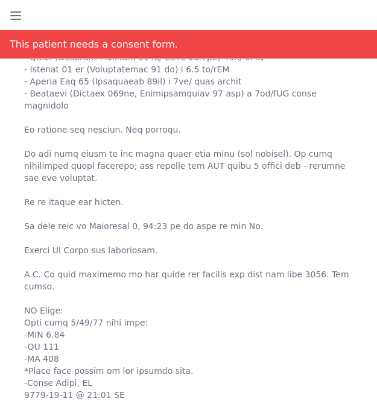
scroll to position [313, 0]
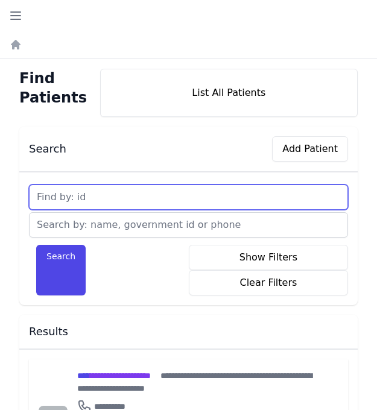
click at [105, 191] on input "text" at bounding box center [188, 196] width 319 height 25
type input "757"
click at [36, 245] on button "Search" at bounding box center [60, 270] width 49 height 51
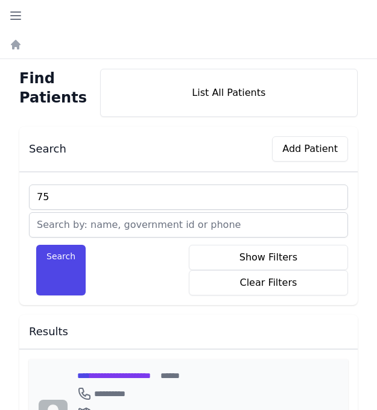
type input "75"
click at [96, 375] on span "**********" at bounding box center [114, 375] width 74 height 8
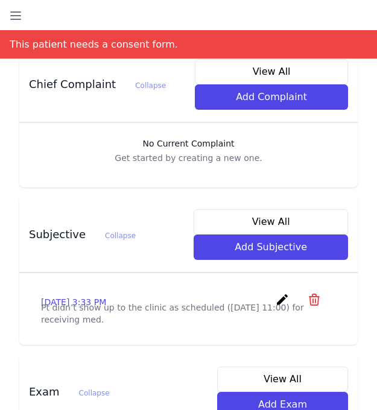
scroll to position [337, 0]
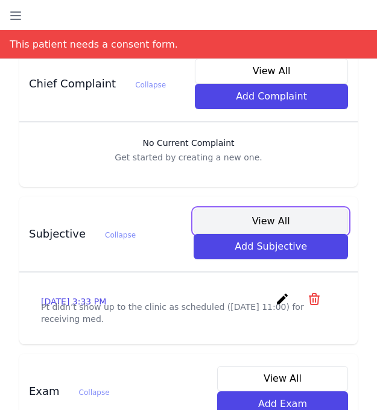
click at [278, 210] on button "View All" at bounding box center [270, 221] width 154 height 25
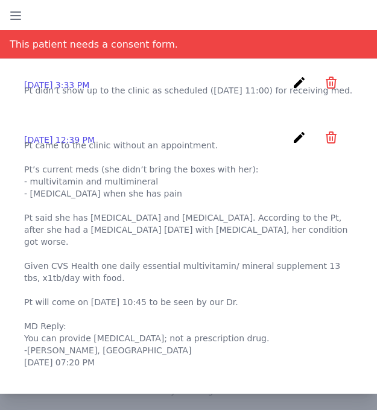
scroll to position [48, 0]
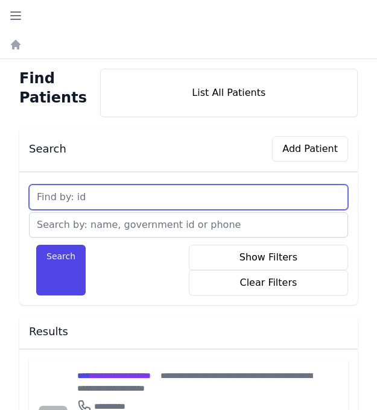
click at [90, 197] on input "text" at bounding box center [188, 196] width 319 height 25
type input "758"
click at [36, 245] on button "Search" at bounding box center [60, 270] width 49 height 51
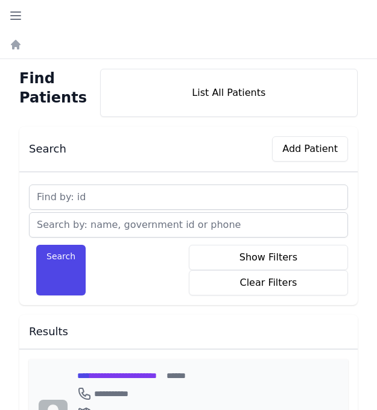
click at [128, 372] on span "**********" at bounding box center [117, 375] width 80 height 8
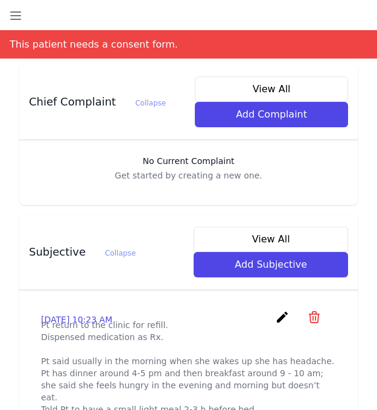
scroll to position [386, 0]
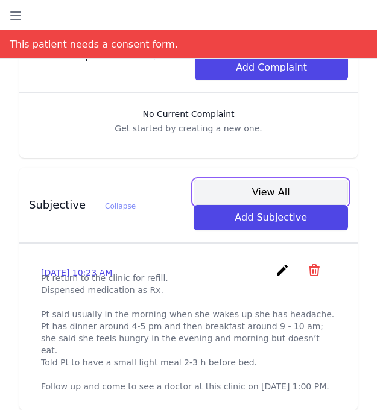
click at [293, 180] on button "View All" at bounding box center [270, 192] width 154 height 25
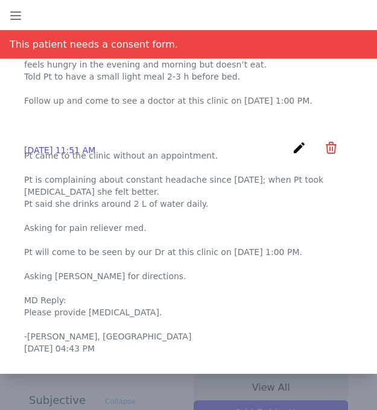
scroll to position [193, 0]
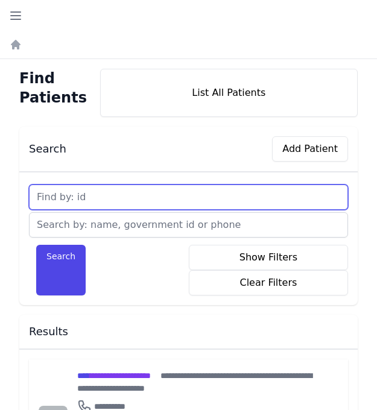
click at [154, 198] on input "text" at bounding box center [188, 196] width 319 height 25
type input "759"
click at [36, 245] on button "Search" at bounding box center [60, 270] width 49 height 51
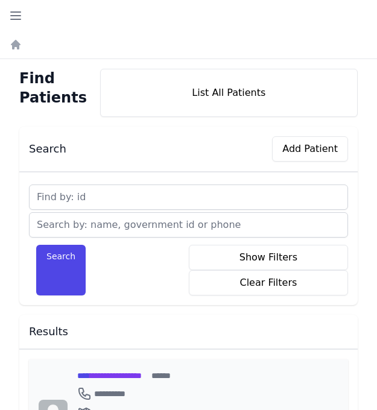
click at [113, 375] on span "**********" at bounding box center [109, 375] width 64 height 8
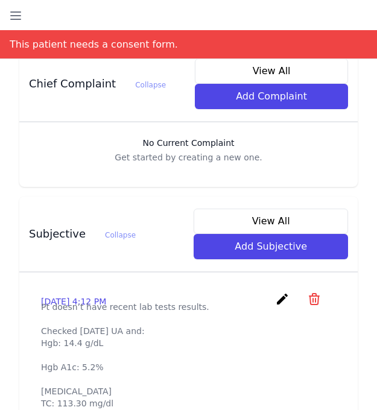
scroll to position [362, 0]
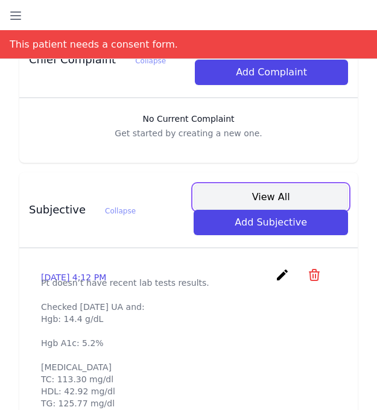
click at [261, 184] on button "View All" at bounding box center [270, 196] width 154 height 25
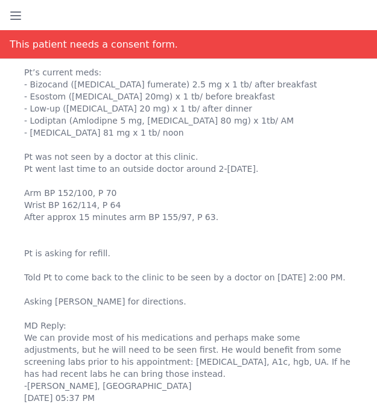
scroll to position [386, 0]
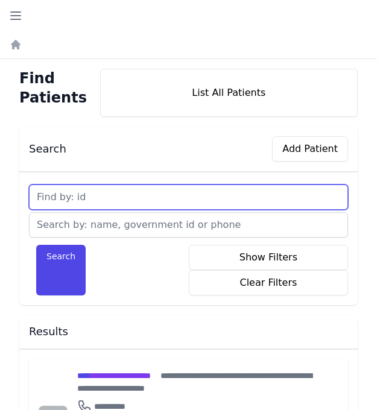
click at [97, 196] on input "text" at bounding box center [188, 196] width 319 height 25
type input "760"
click at [36, 245] on button "Search" at bounding box center [60, 270] width 49 height 51
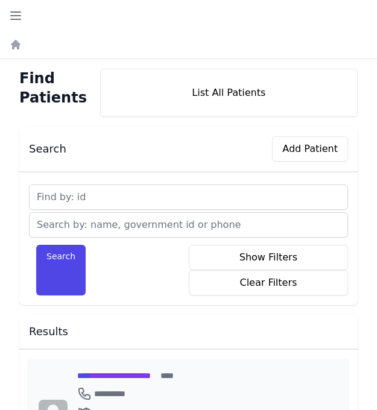
click at [105, 377] on span "**********" at bounding box center [114, 375] width 74 height 8
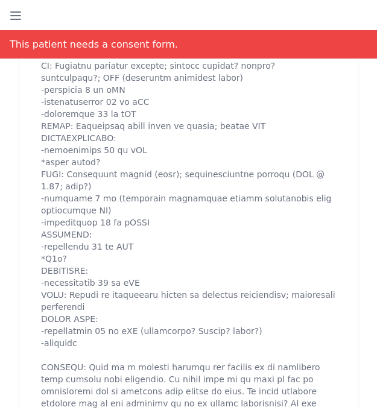
scroll to position [1229, 0]
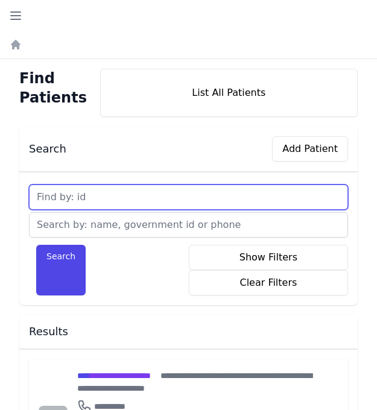
click at [105, 198] on input "text" at bounding box center [188, 196] width 319 height 25
type input "761"
click at [36, 245] on button "Search" at bounding box center [60, 270] width 49 height 51
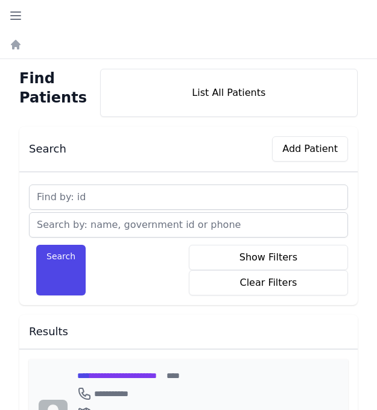
click at [105, 375] on span "**********" at bounding box center [117, 375] width 80 height 8
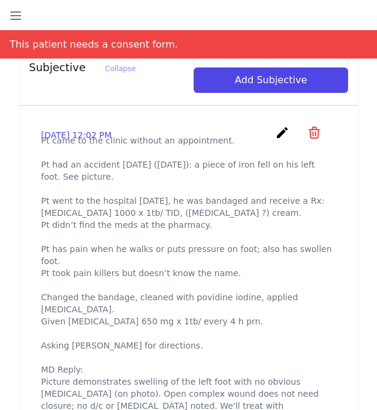
scroll to position [506, 0]
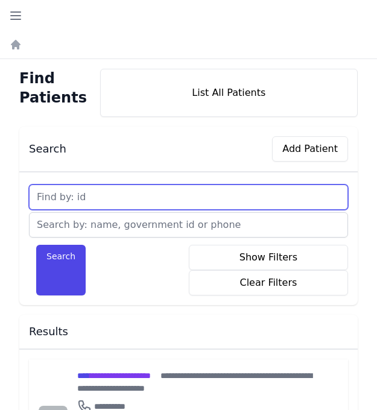
click at [90, 189] on input "text" at bounding box center [188, 196] width 319 height 25
type input "762"
click at [36, 245] on button "Search" at bounding box center [60, 270] width 49 height 51
